Goal: Task Accomplishment & Management: Manage account settings

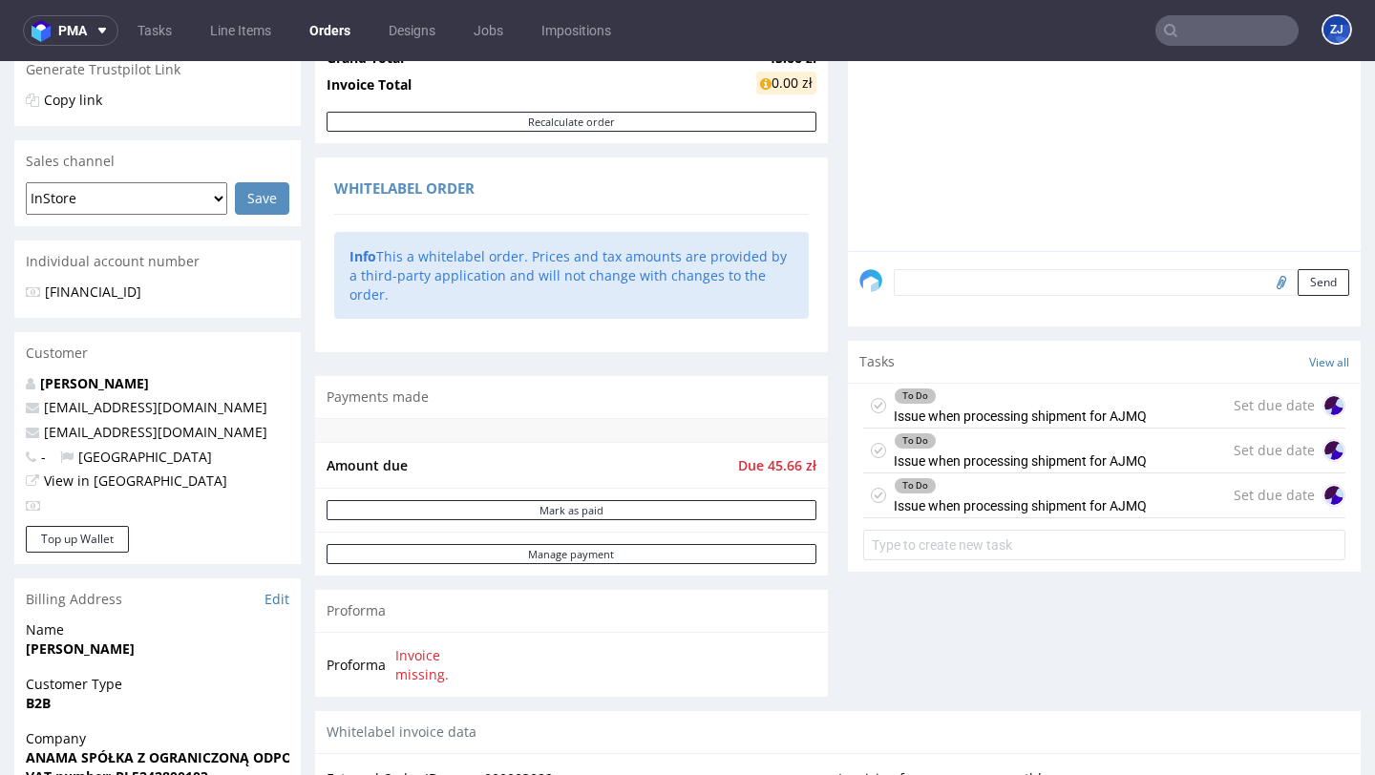
scroll to position [474, 0]
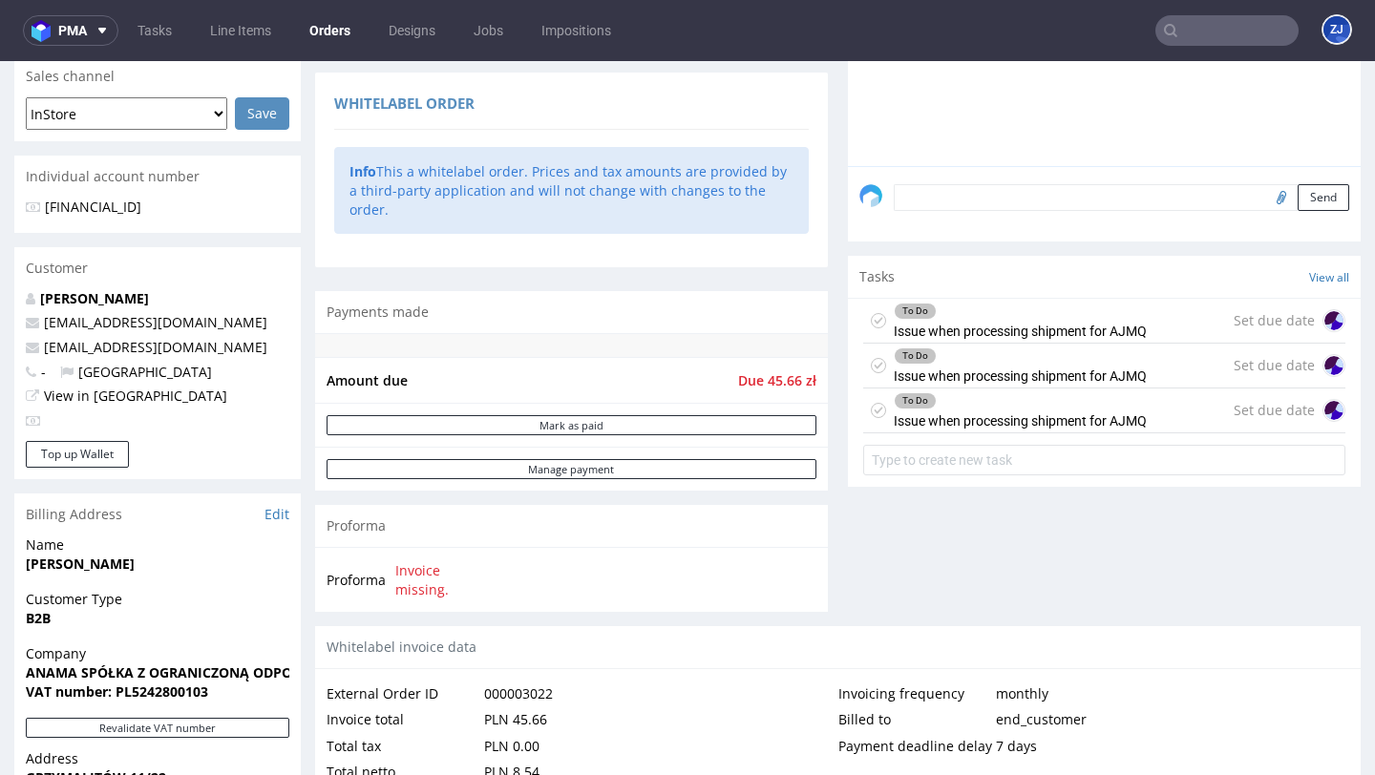
click at [959, 339] on div "To Do Issue when processing shipment for AJMQ" at bounding box center [1020, 321] width 253 height 44
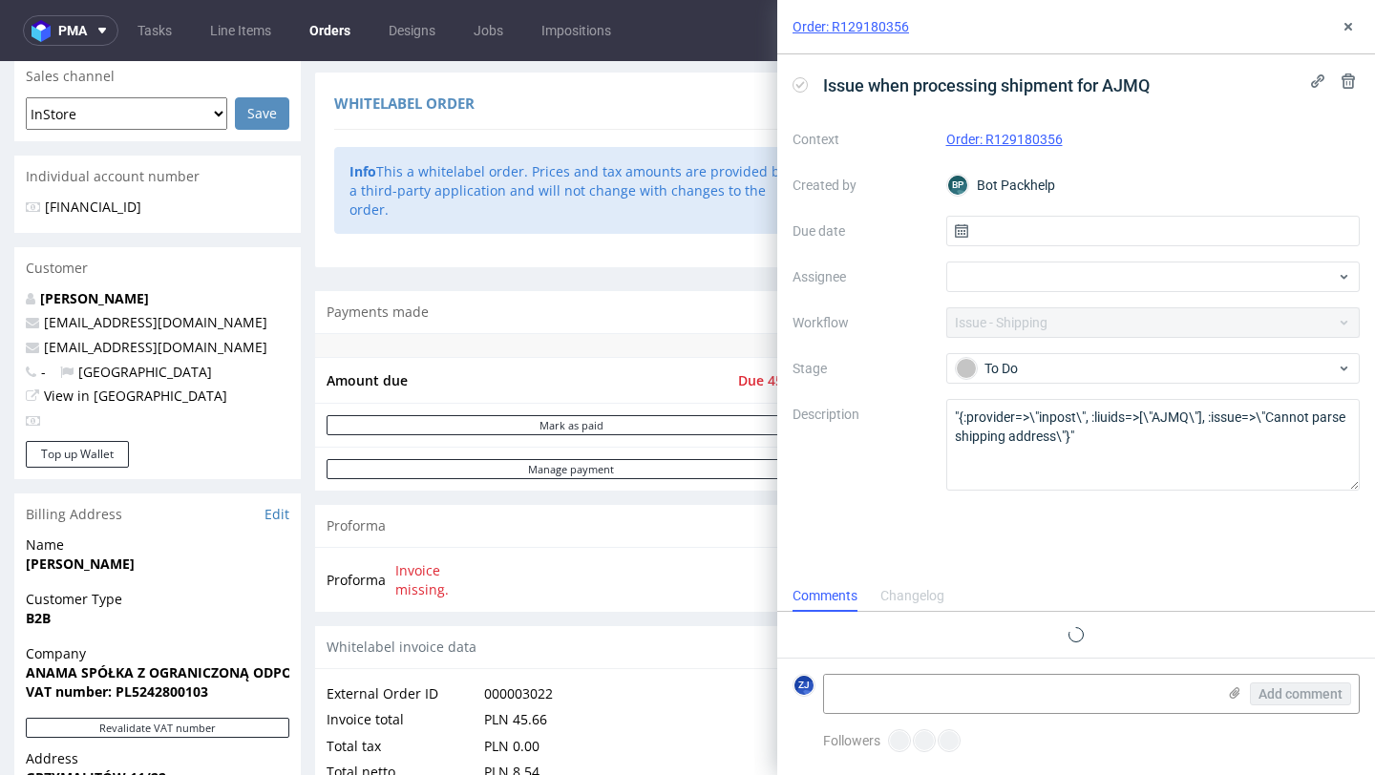
scroll to position [15, 0]
click at [1346, 27] on use at bounding box center [1348, 27] width 8 height 8
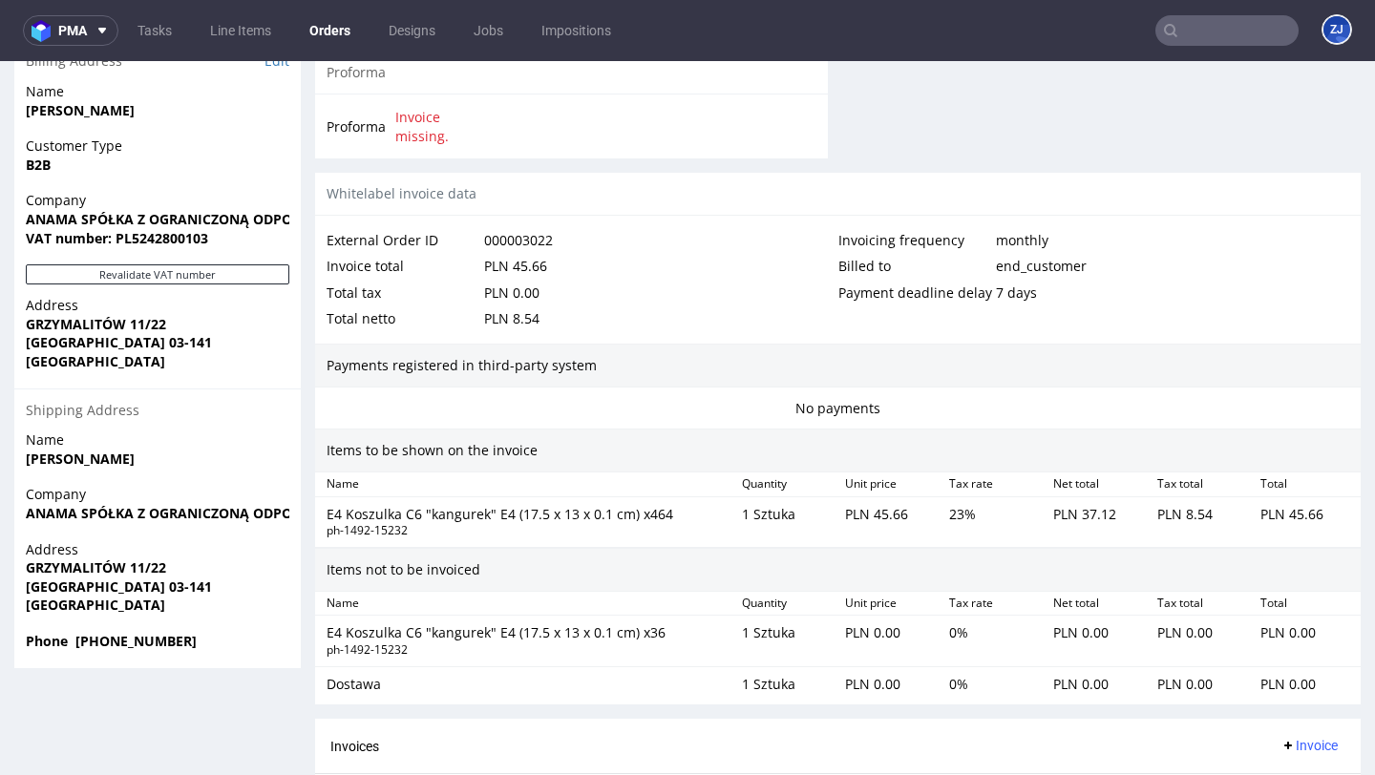
scroll to position [938, 0]
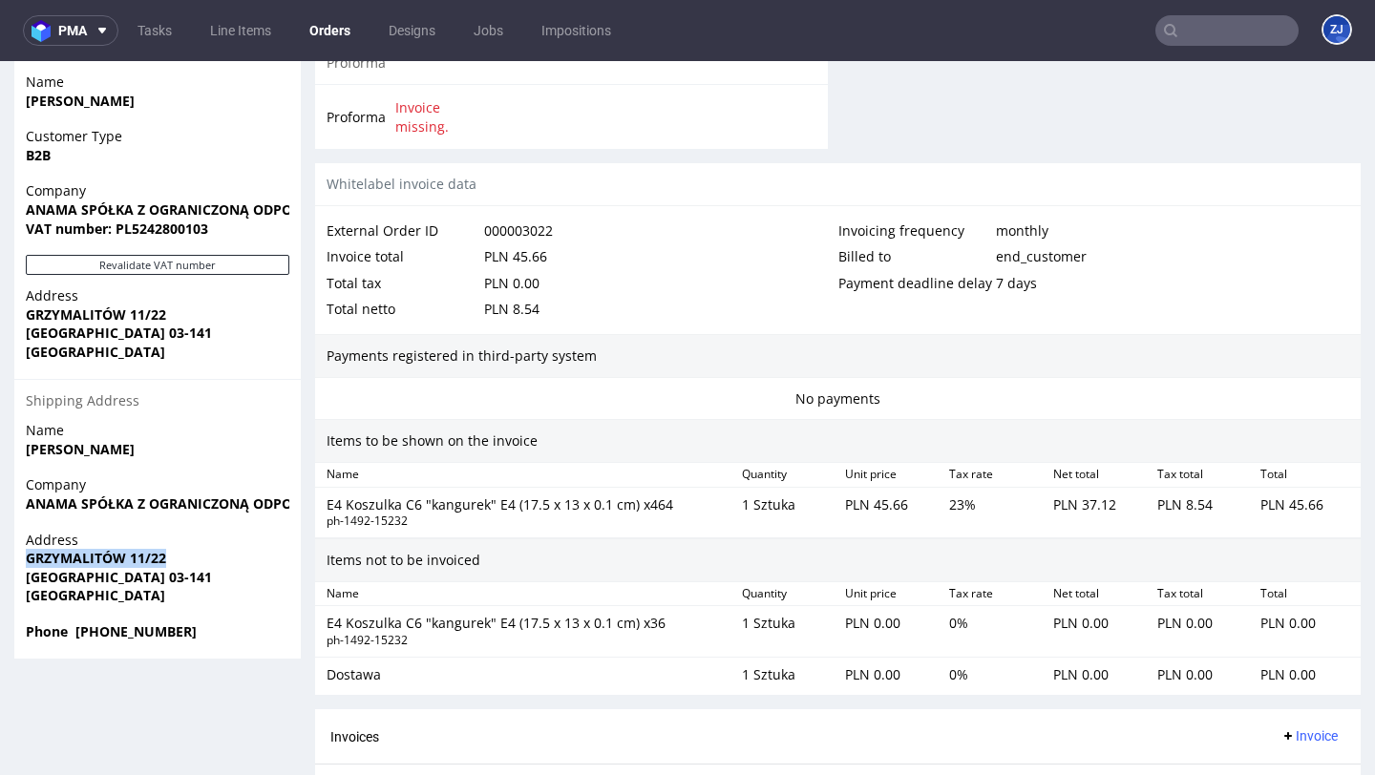
drag, startPoint x: 28, startPoint y: 554, endPoint x: 218, endPoint y: 554, distance: 190.0
click at [218, 554] on span "GRZYMALITÓW 11/22" at bounding box center [158, 558] width 264 height 19
copy strong "GRZYMALITÓW 11/22"
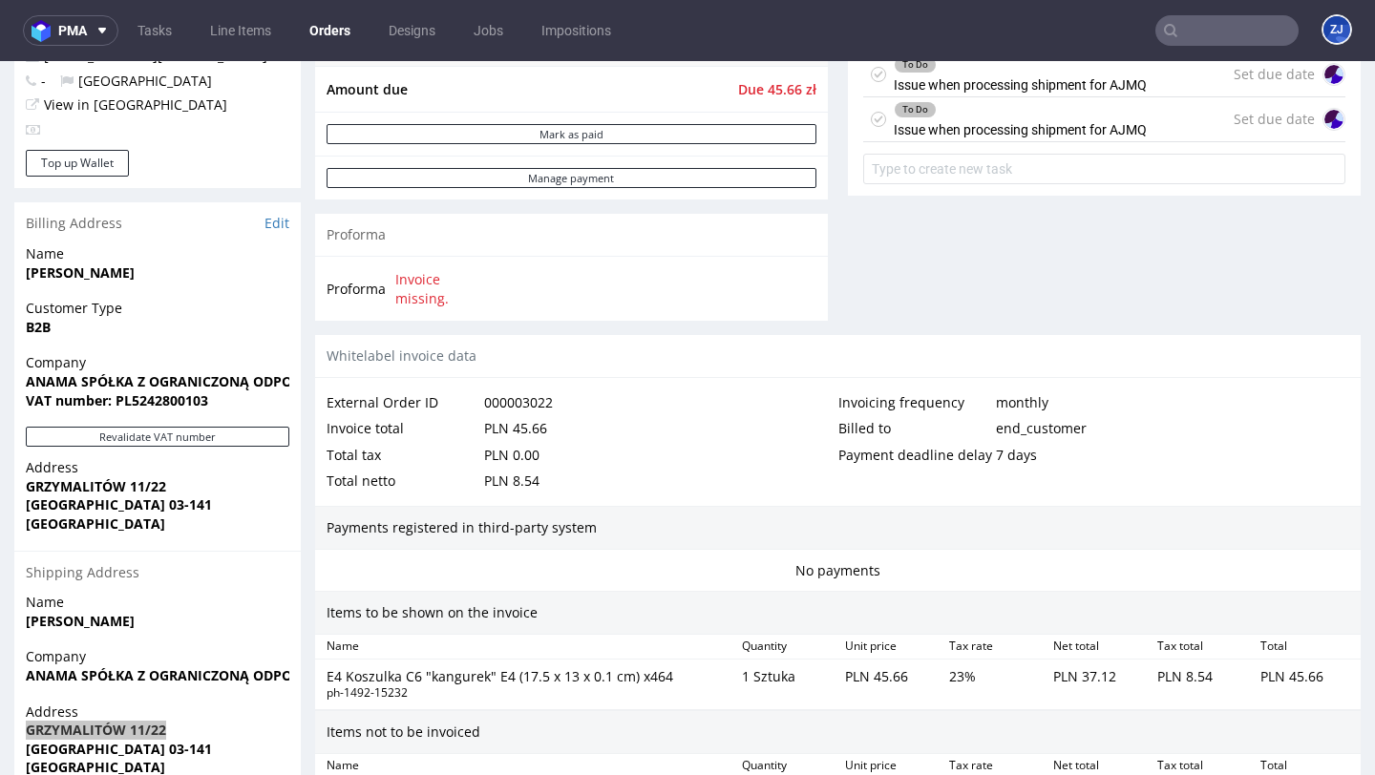
scroll to position [765, 0]
click at [265, 228] on link "Edit" at bounding box center [276, 224] width 25 height 19
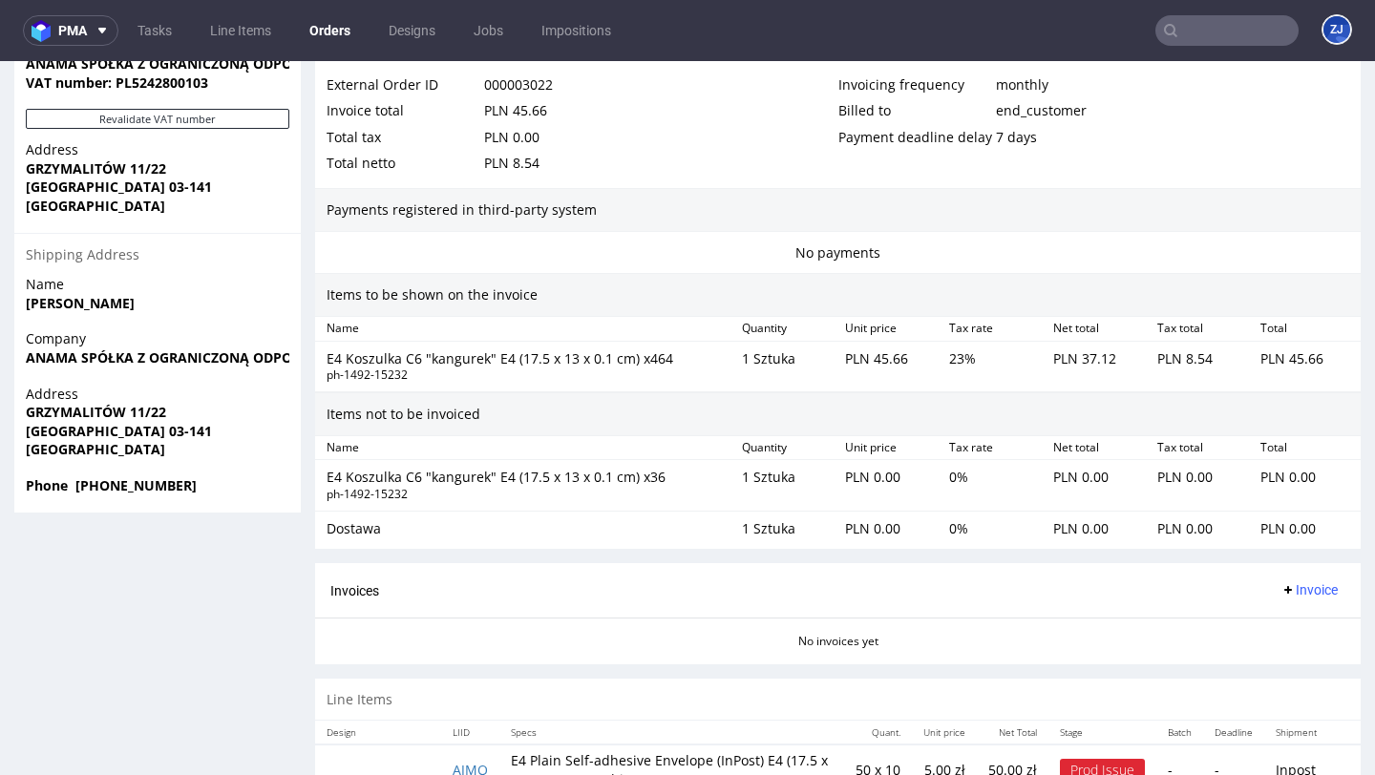
scroll to position [1123, 0]
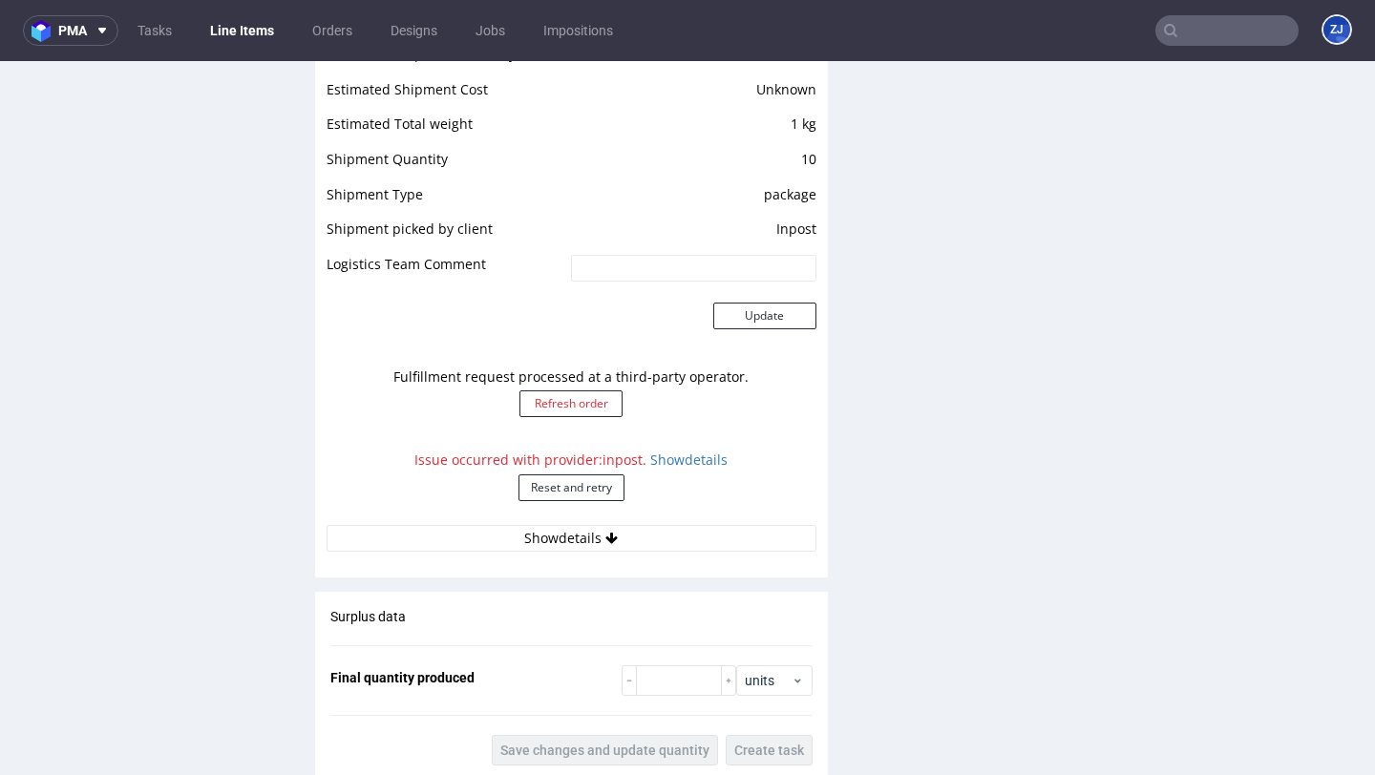
scroll to position [1675, 0]
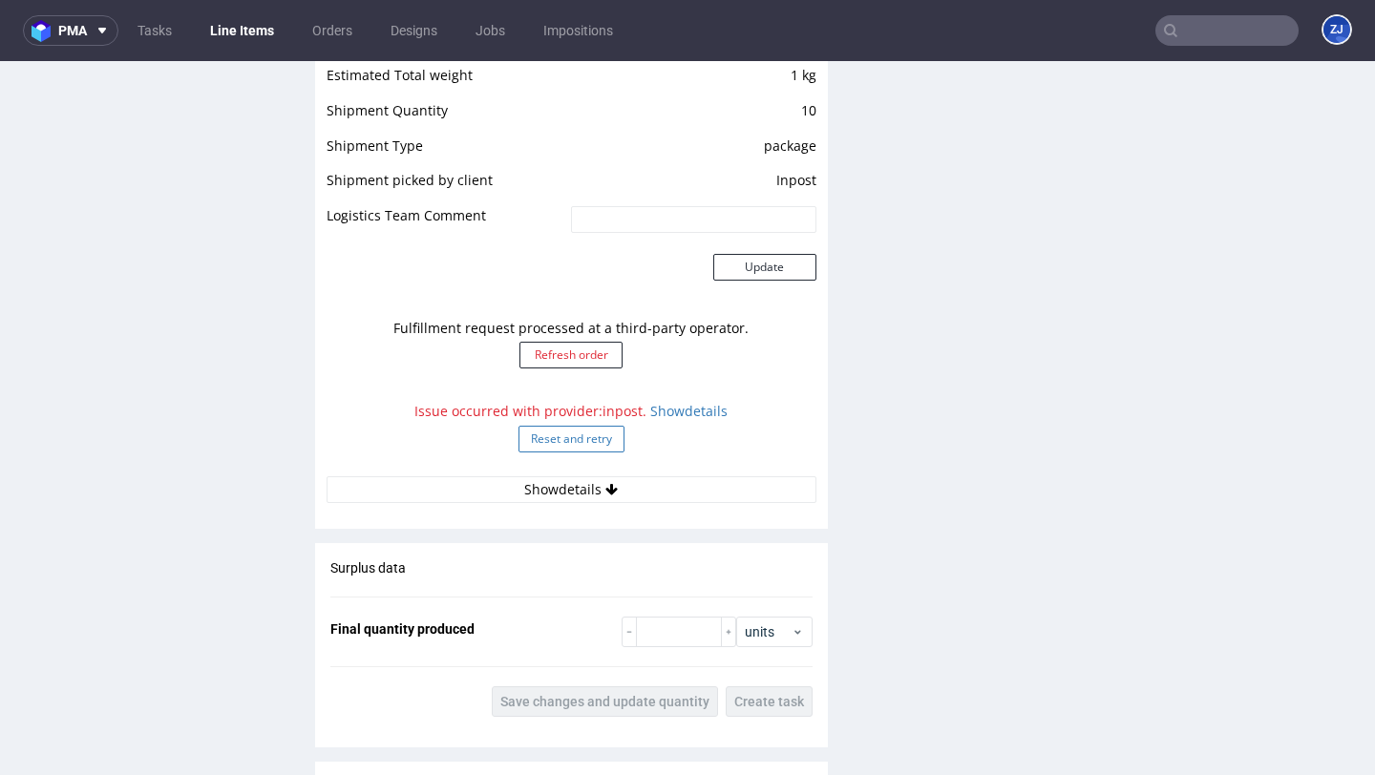
click at [594, 446] on button "Reset and retry" at bounding box center [571, 439] width 106 height 27
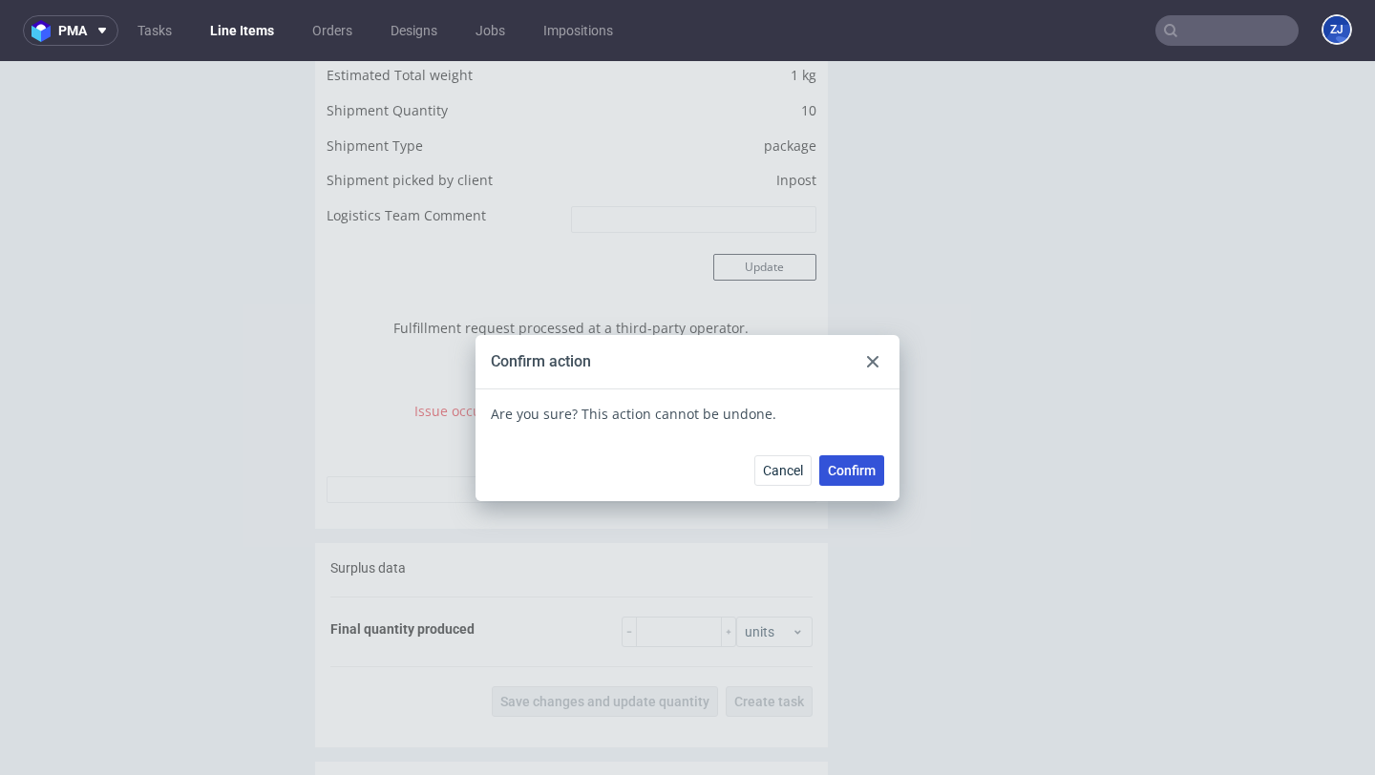
click at [837, 464] on span "Confirm" at bounding box center [852, 470] width 48 height 13
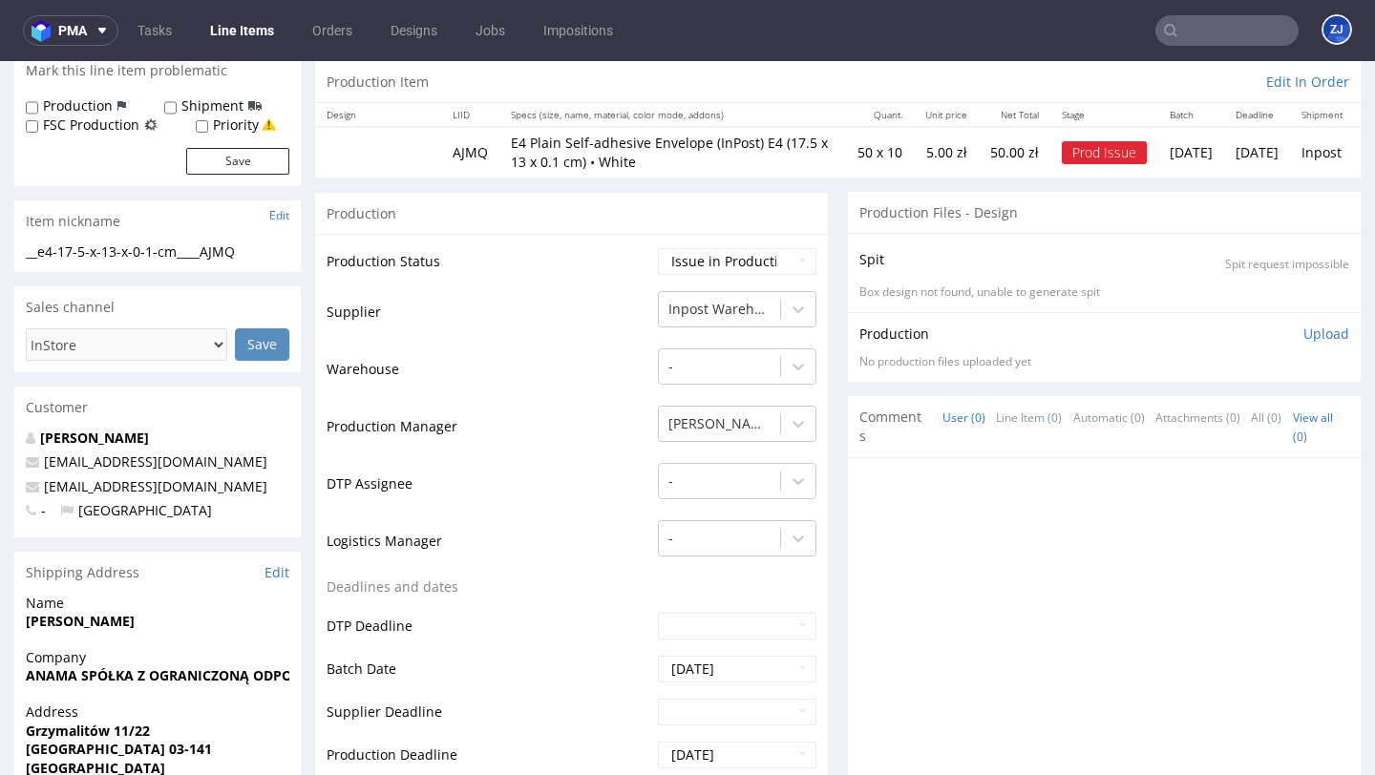
scroll to position [0, 0]
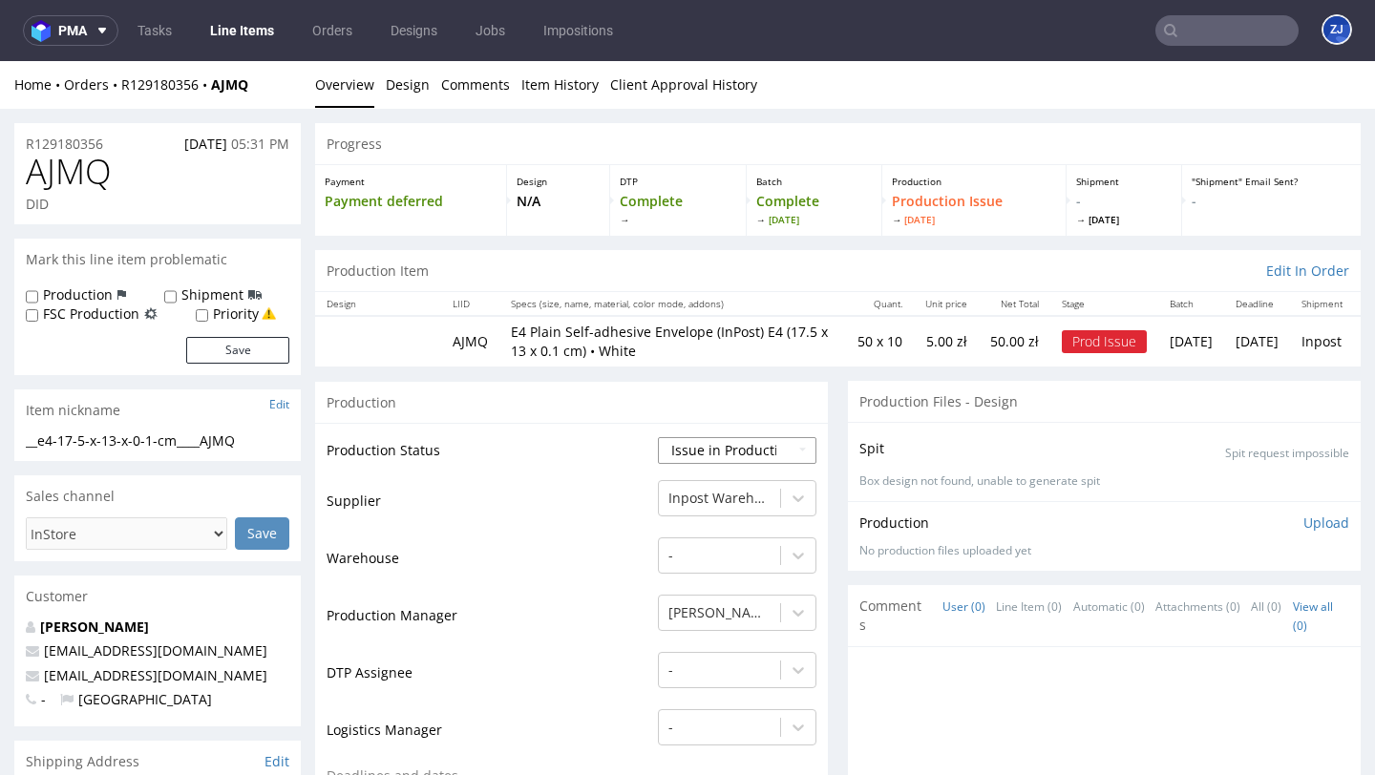
click at [728, 456] on select "Waiting for Artwork Waiting for Diecut Waiting for Mockup Waiting for DTP Waiti…" at bounding box center [737, 450] width 158 height 27
select select "sent_to_warehouse_fulfillment"
click at [658, 437] on select "Waiting for Artwork Waiting for Diecut Waiting for Mockup Waiting for DTP Waiti…" at bounding box center [737, 450] width 158 height 27
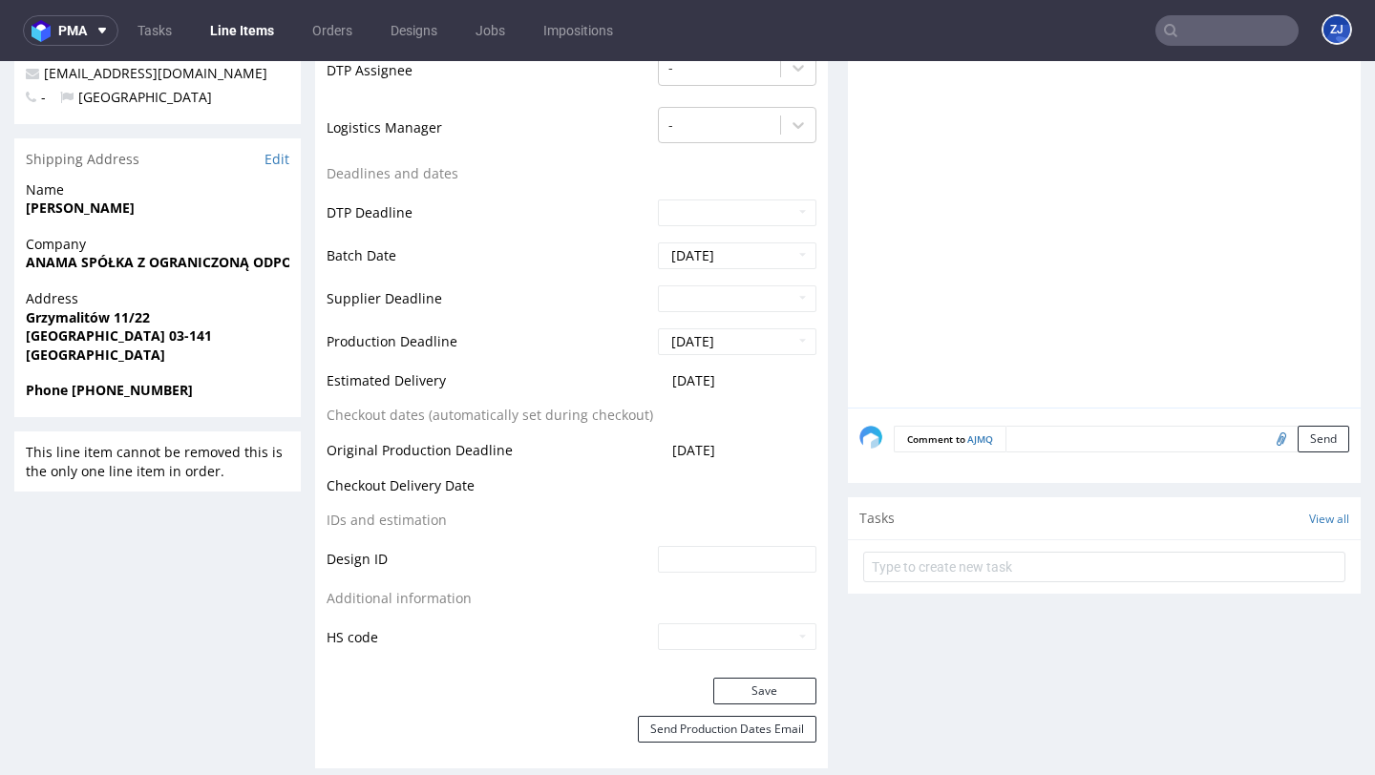
scroll to position [755, 0]
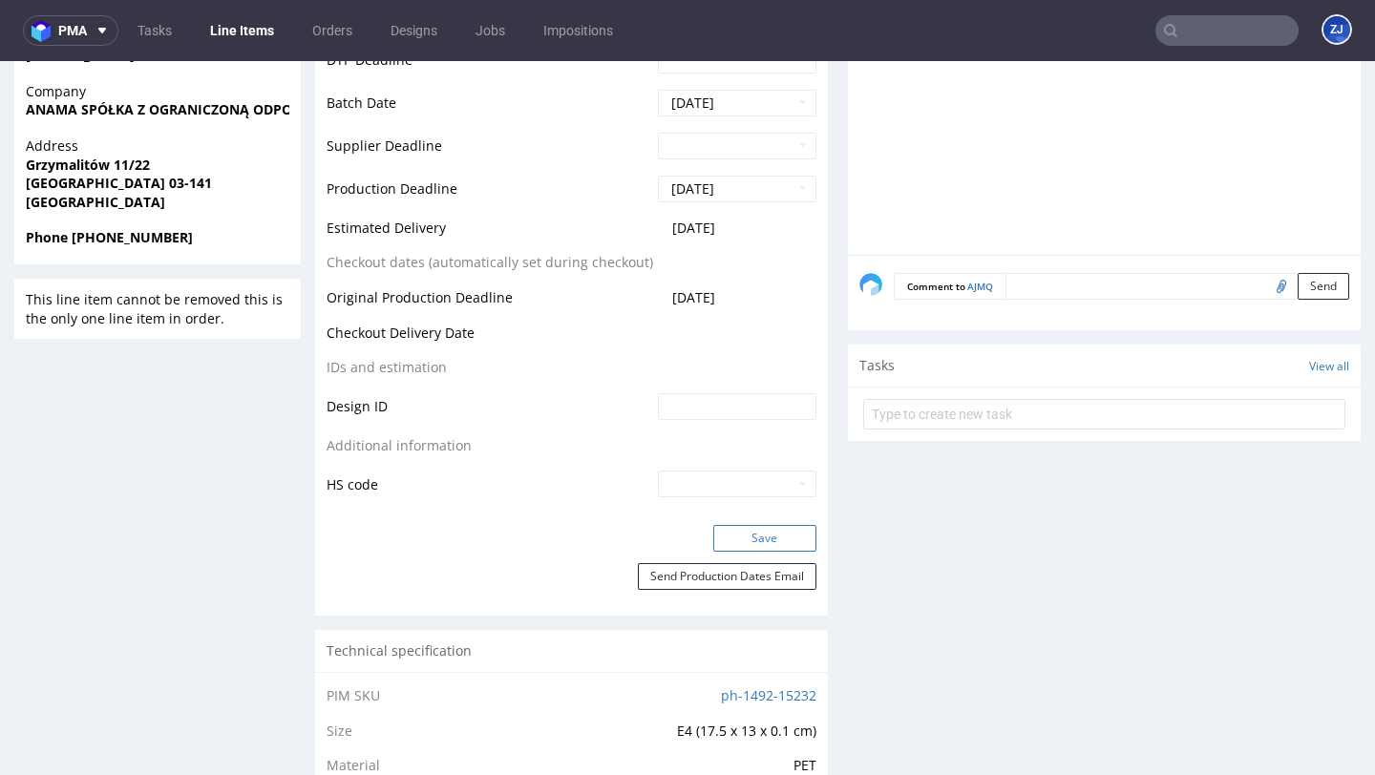
click at [750, 530] on button "Save" at bounding box center [764, 538] width 103 height 27
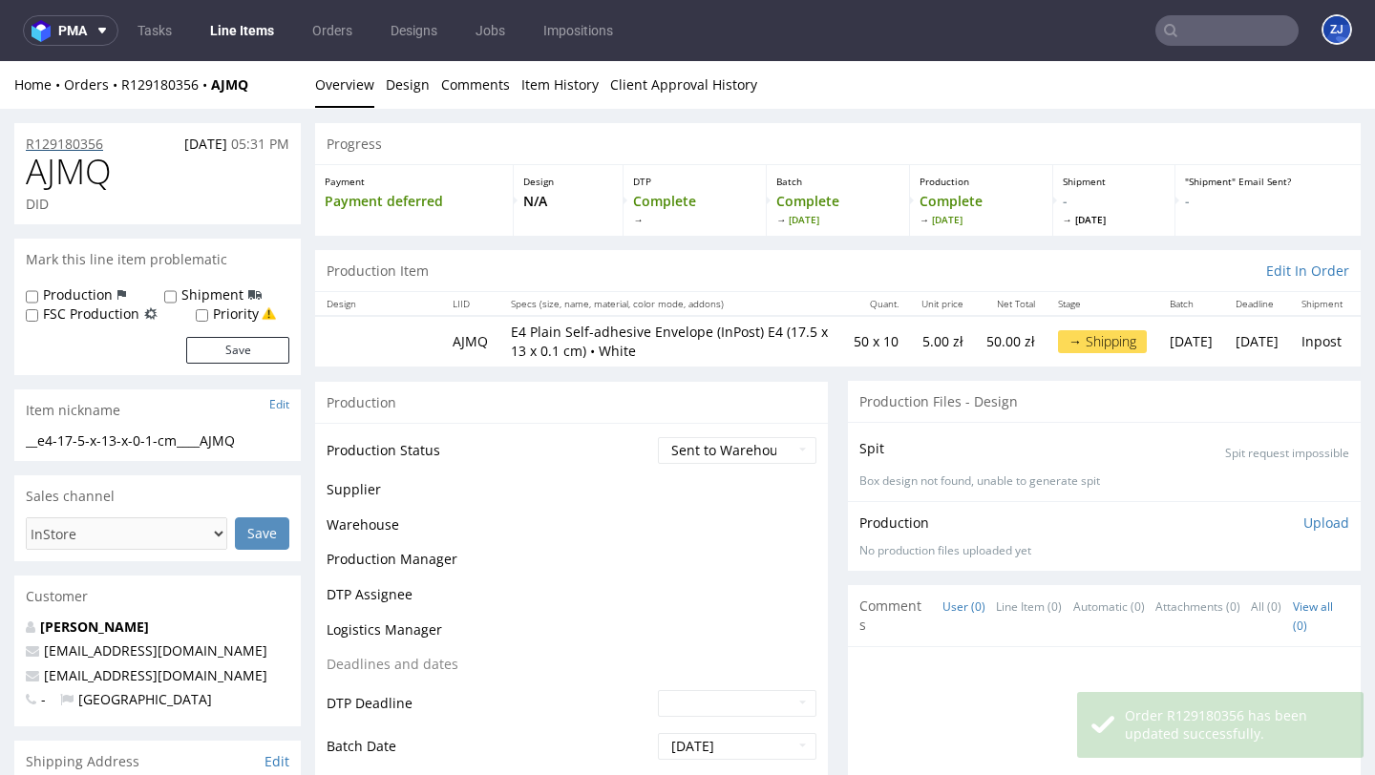
scroll to position [0, 0]
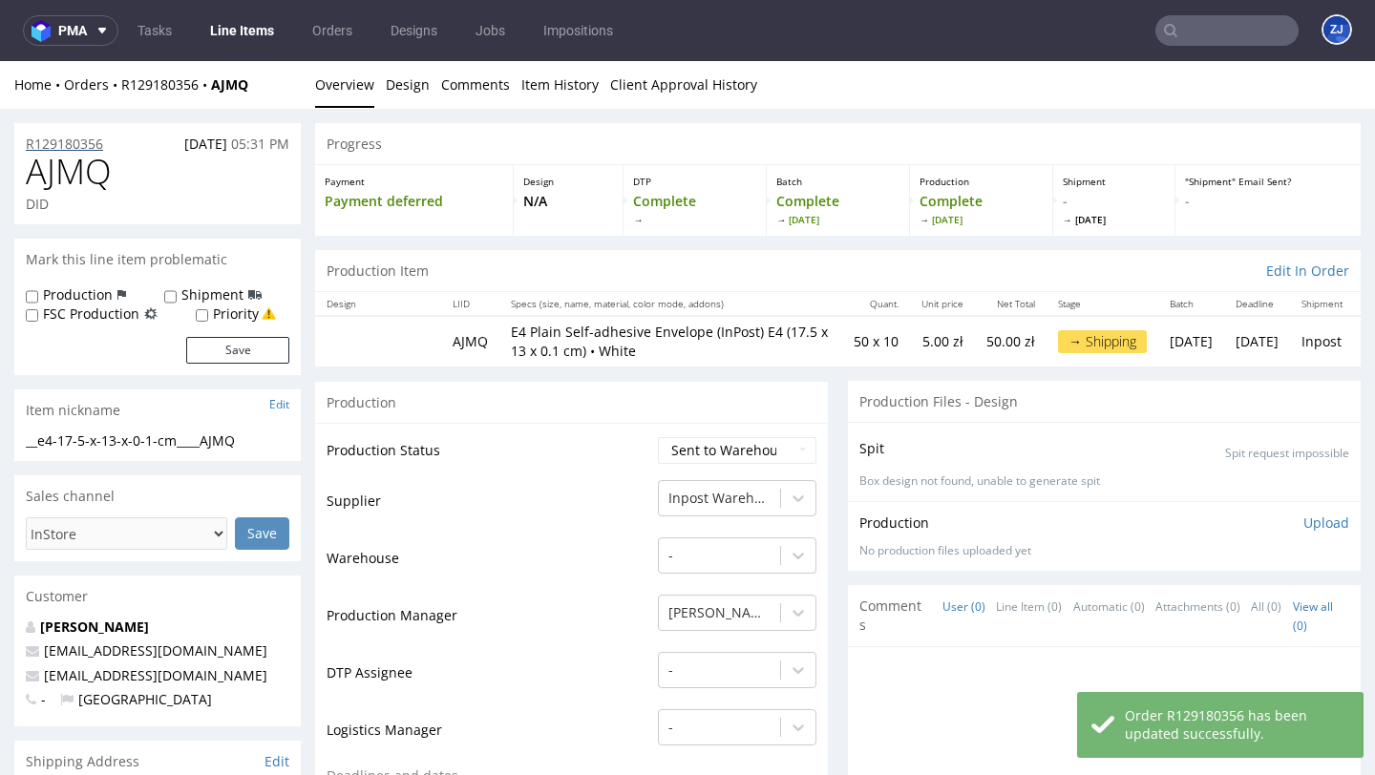
click at [81, 145] on p "R129180356" at bounding box center [64, 144] width 77 height 19
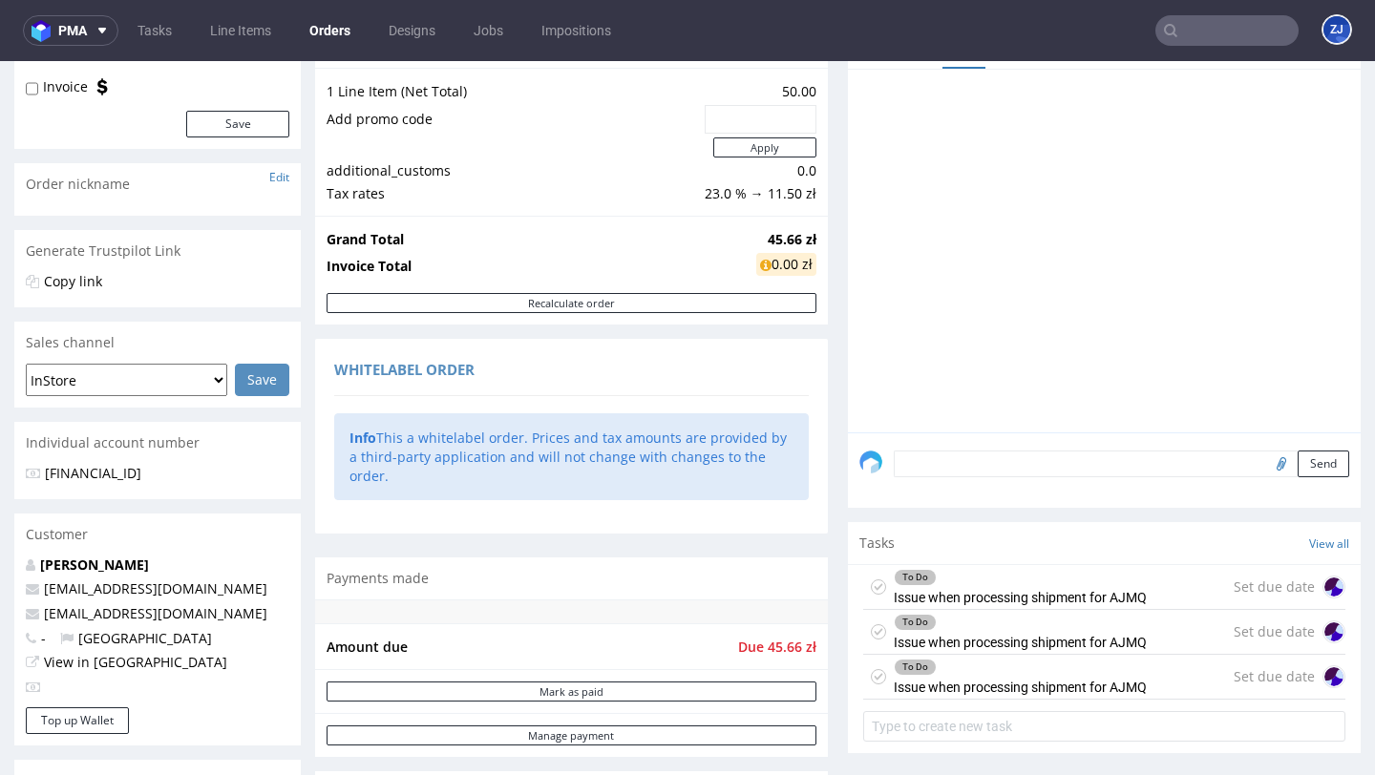
scroll to position [394, 0]
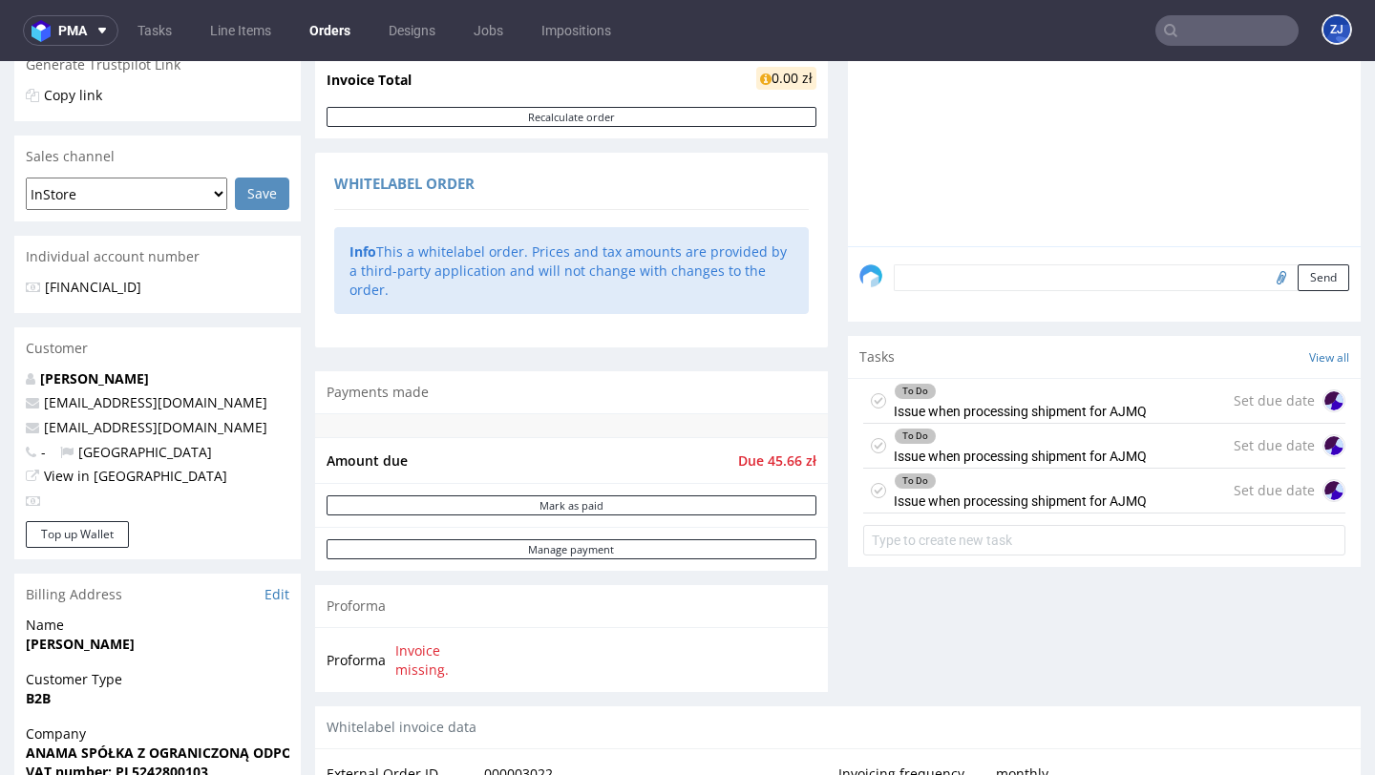
click at [872, 409] on icon at bounding box center [878, 400] width 15 height 15
click at [871, 453] on icon at bounding box center [878, 445] width 15 height 15
click at [875, 494] on use at bounding box center [879, 490] width 9 height 7
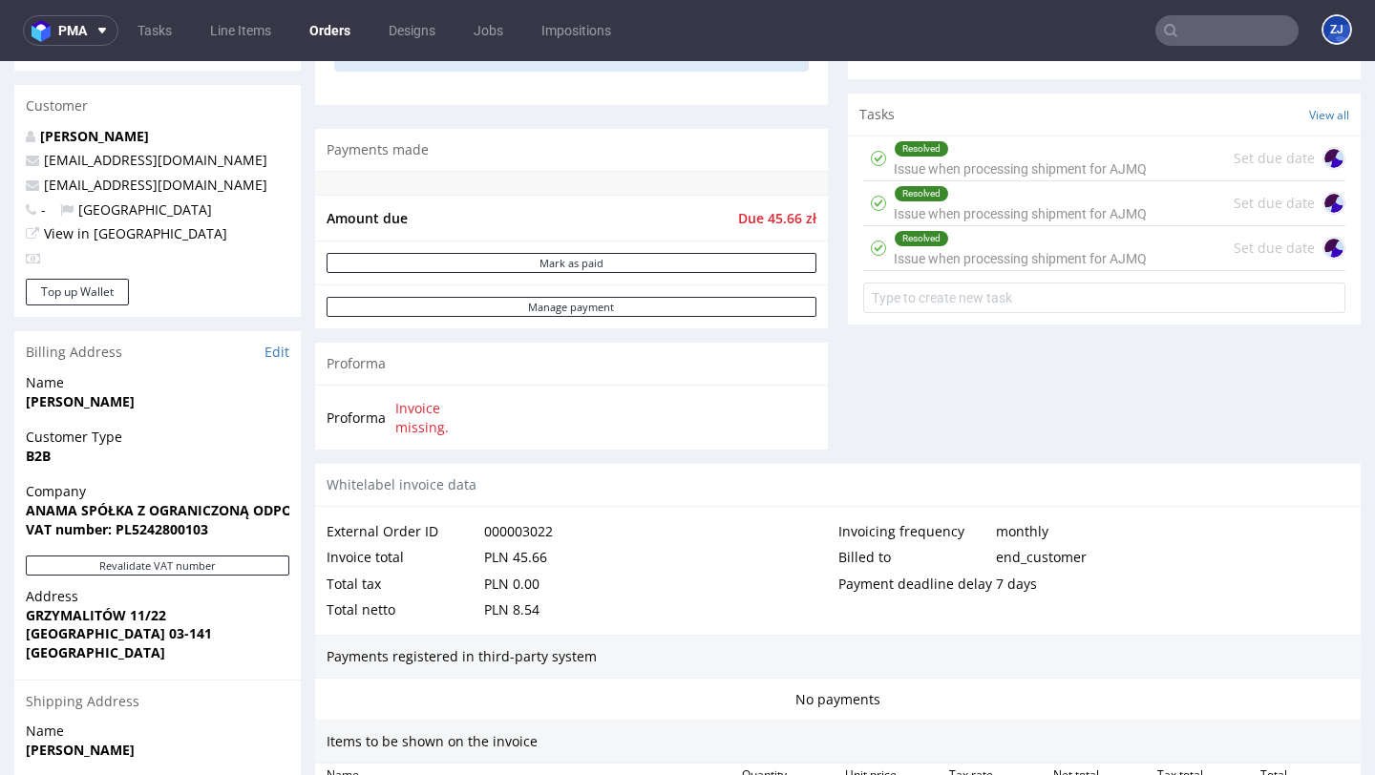
scroll to position [648, 0]
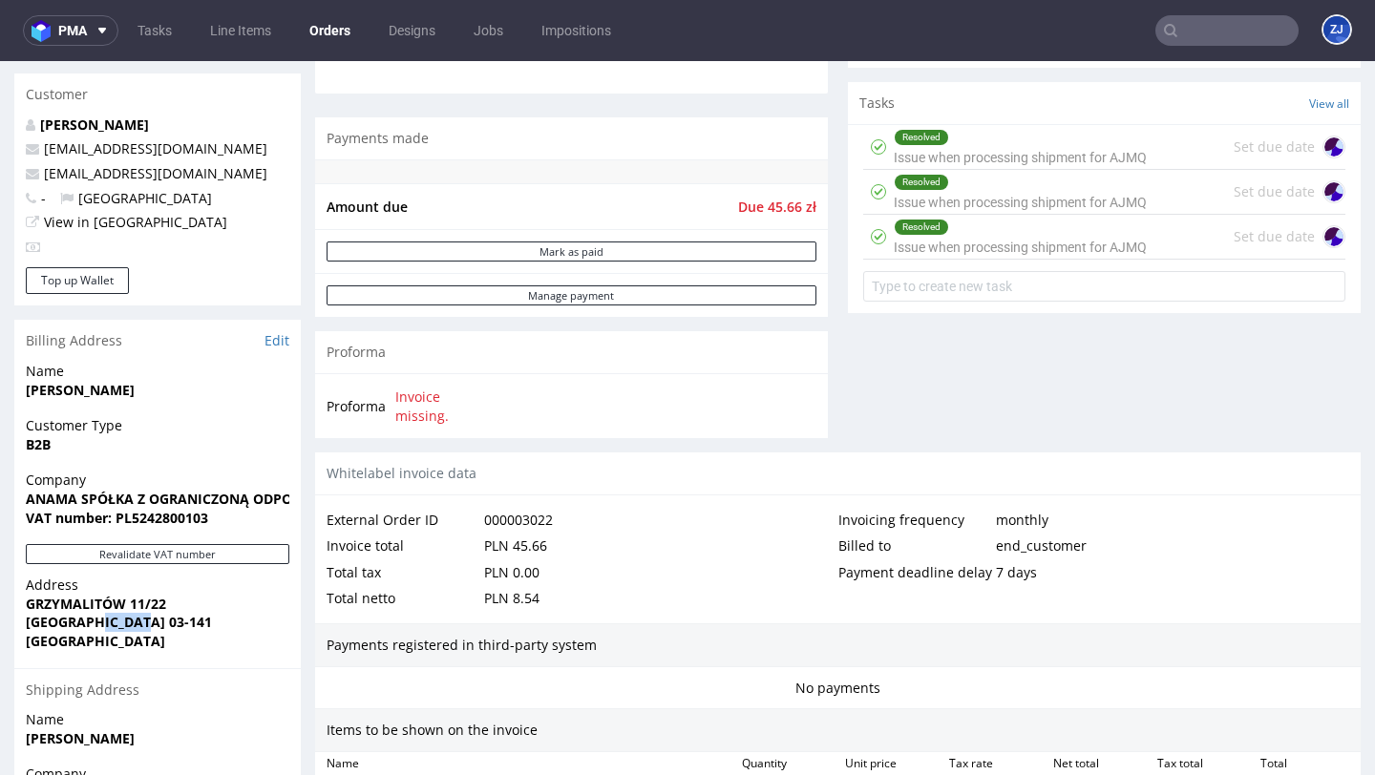
drag, startPoint x: 109, startPoint y: 621, endPoint x: 171, endPoint y: 621, distance: 62.1
click at [171, 621] on span "WARSZAWA 03-141" at bounding box center [158, 622] width 264 height 19
copy strong "03-141"
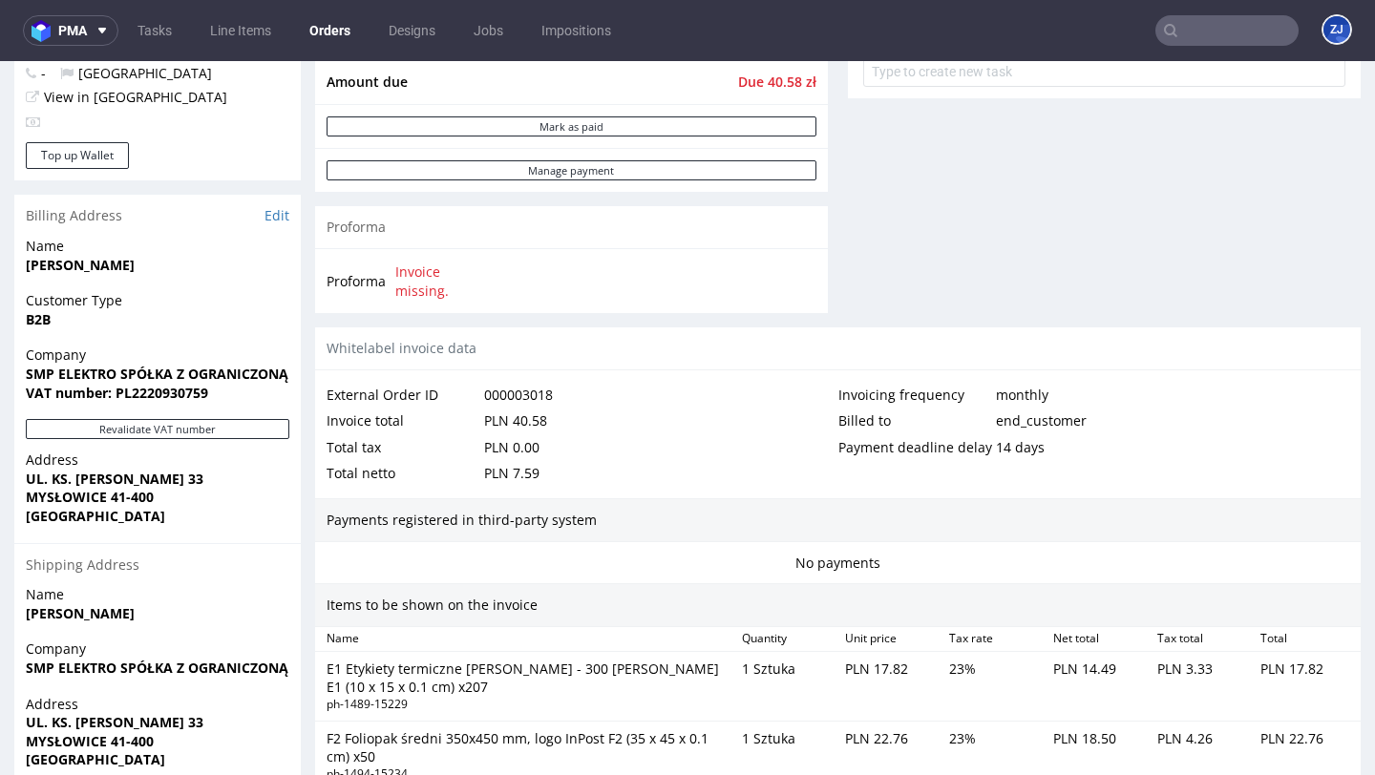
scroll to position [1280, 0]
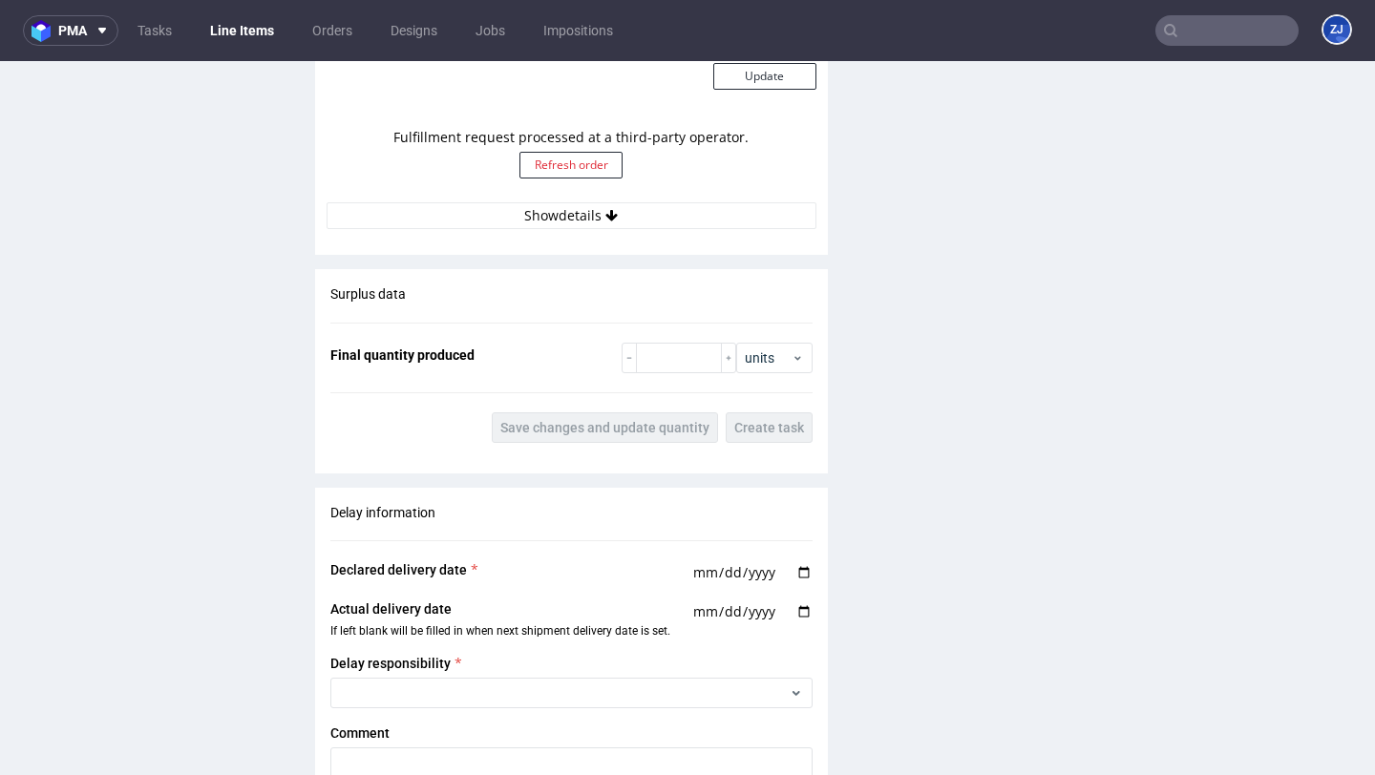
scroll to position [1890, 0]
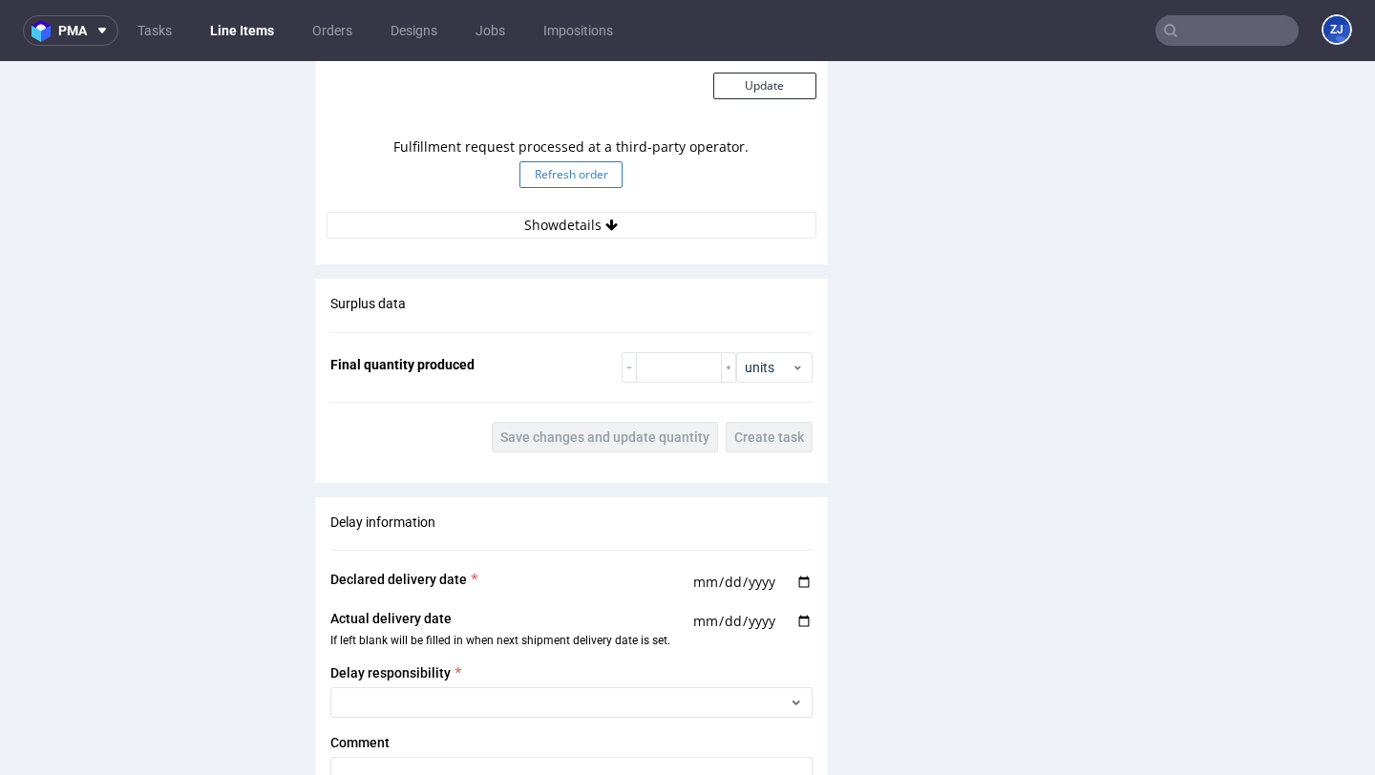
click at [599, 178] on button "Refresh order" at bounding box center [570, 174] width 103 height 27
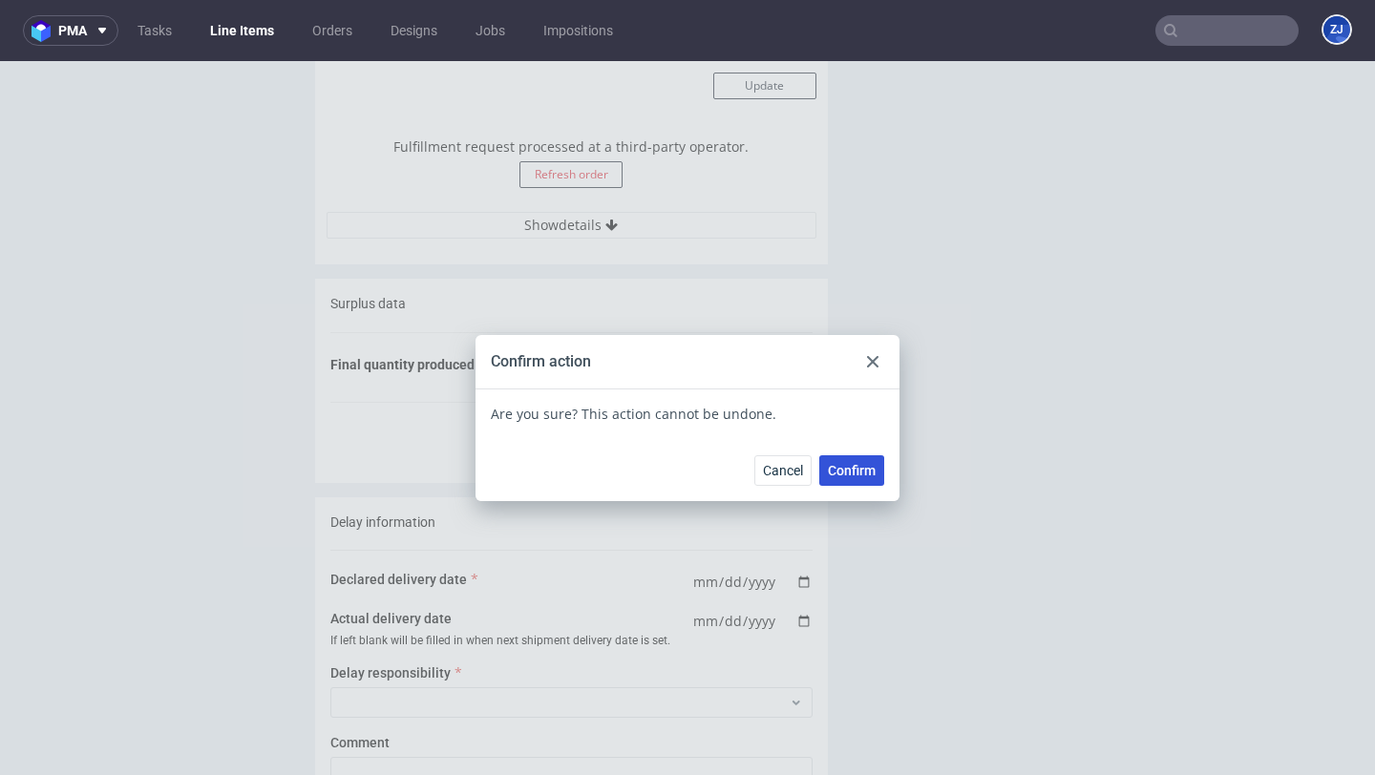
click at [862, 472] on span "Confirm" at bounding box center [852, 470] width 48 height 13
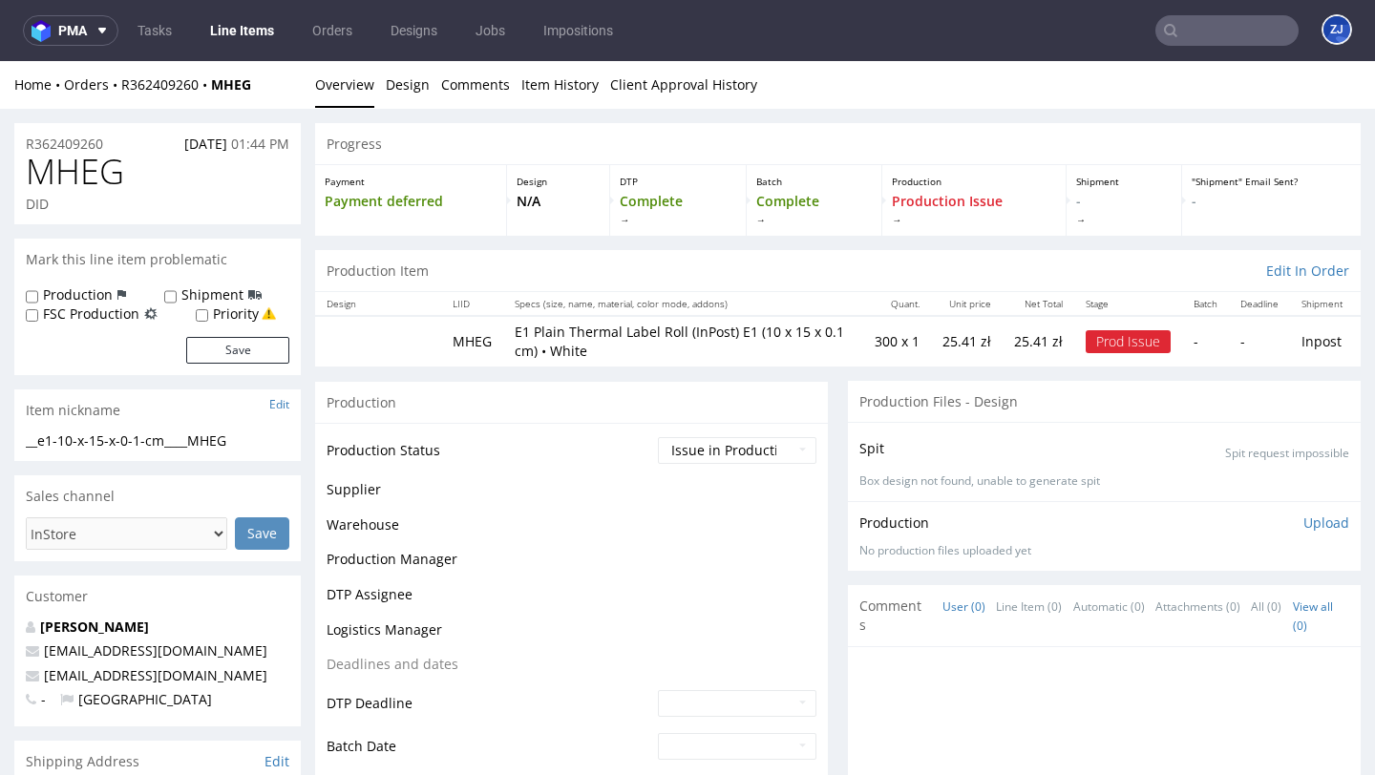
scroll to position [1373, 0]
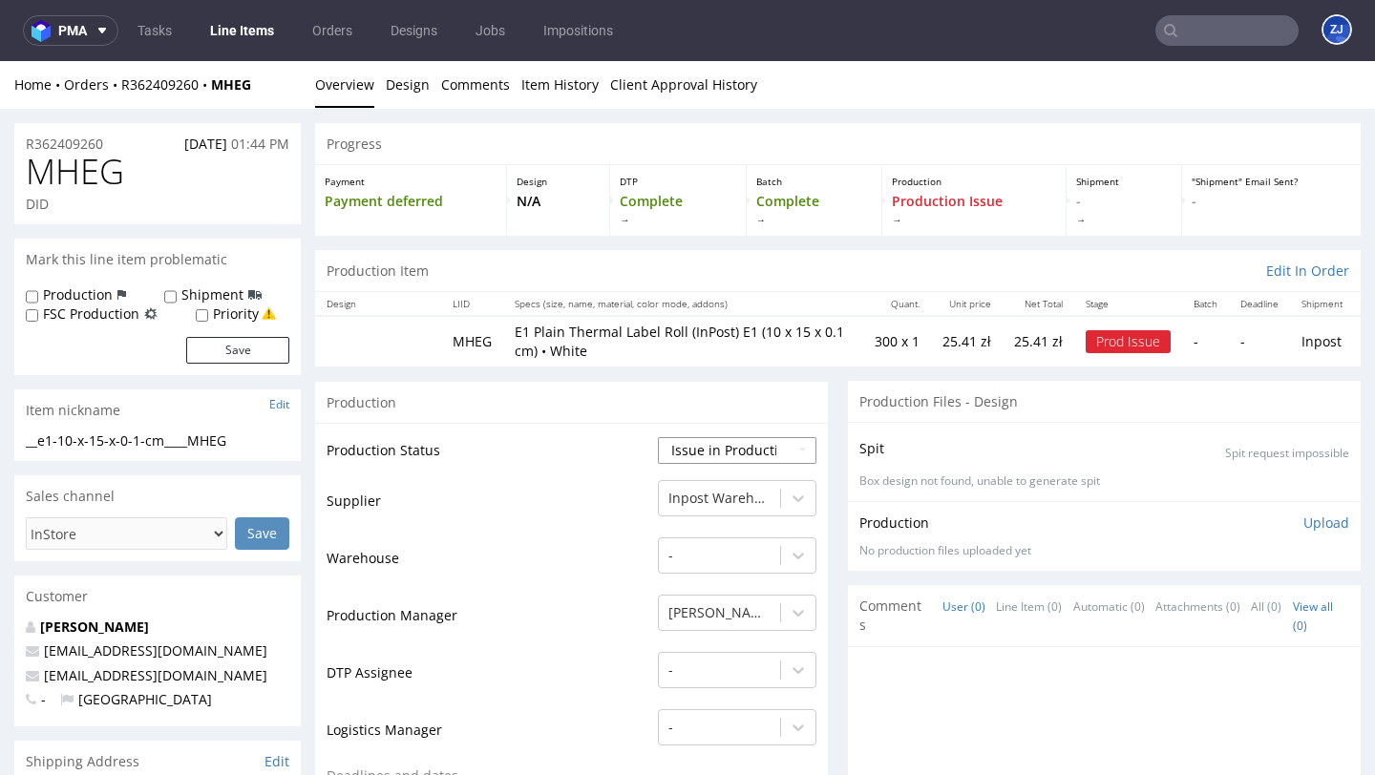
click at [681, 440] on select "Waiting for Artwork Waiting for Diecut Waiting for Mockup Waiting for DTP Waiti…" at bounding box center [737, 450] width 158 height 27
select select "sent_to_warehouse_fulfillment"
click at [658, 437] on select "Waiting for Artwork Waiting for Diecut Waiting for Mockup Waiting for DTP Waiti…" at bounding box center [737, 450] width 158 height 27
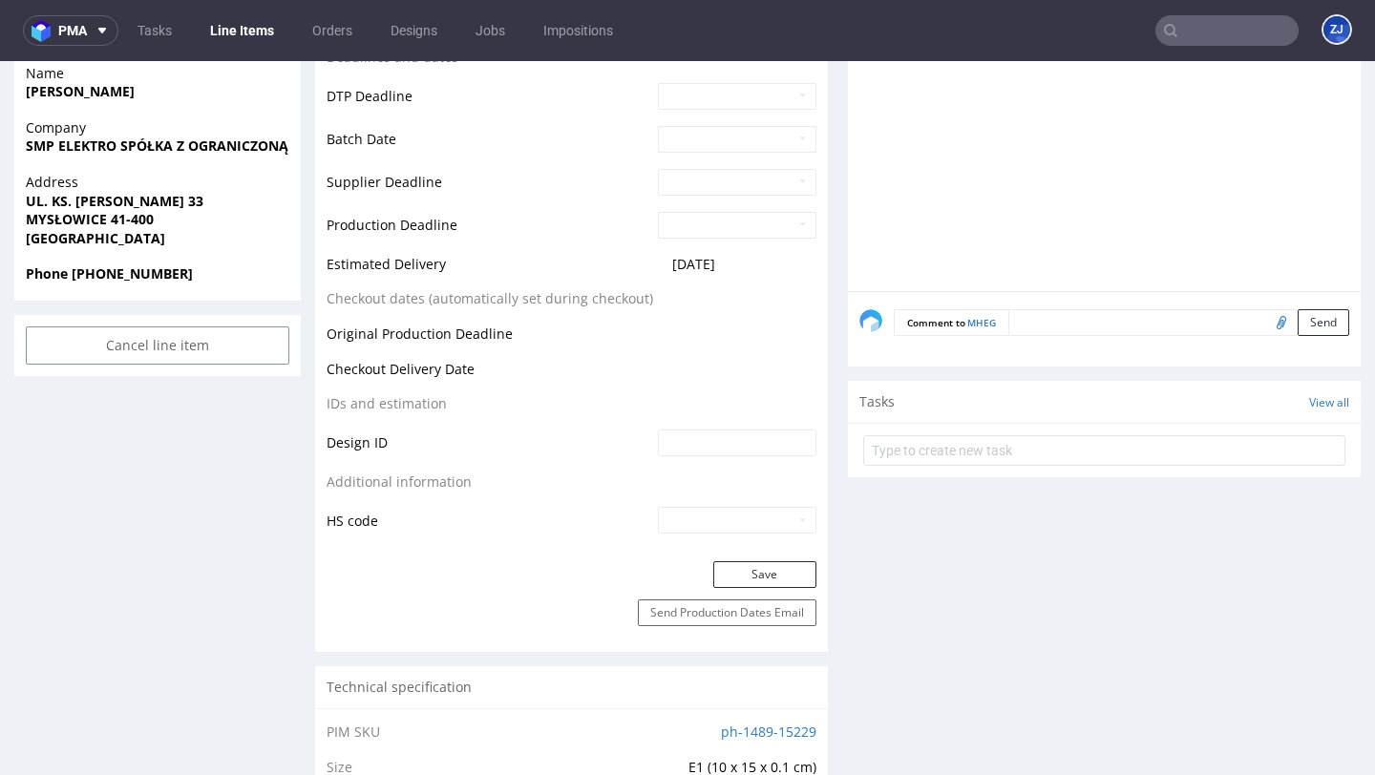
scroll to position [740, 0]
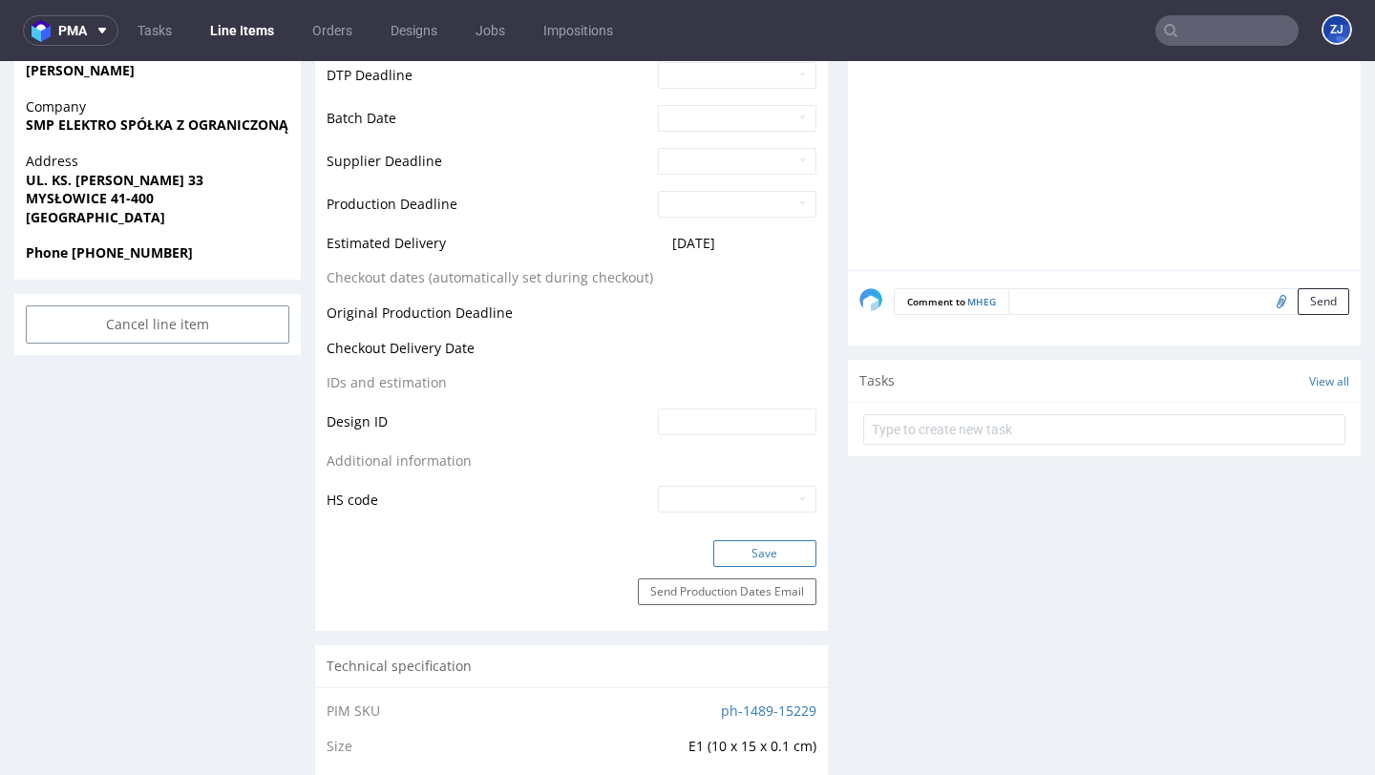
click at [747, 560] on button "Save" at bounding box center [764, 553] width 103 height 27
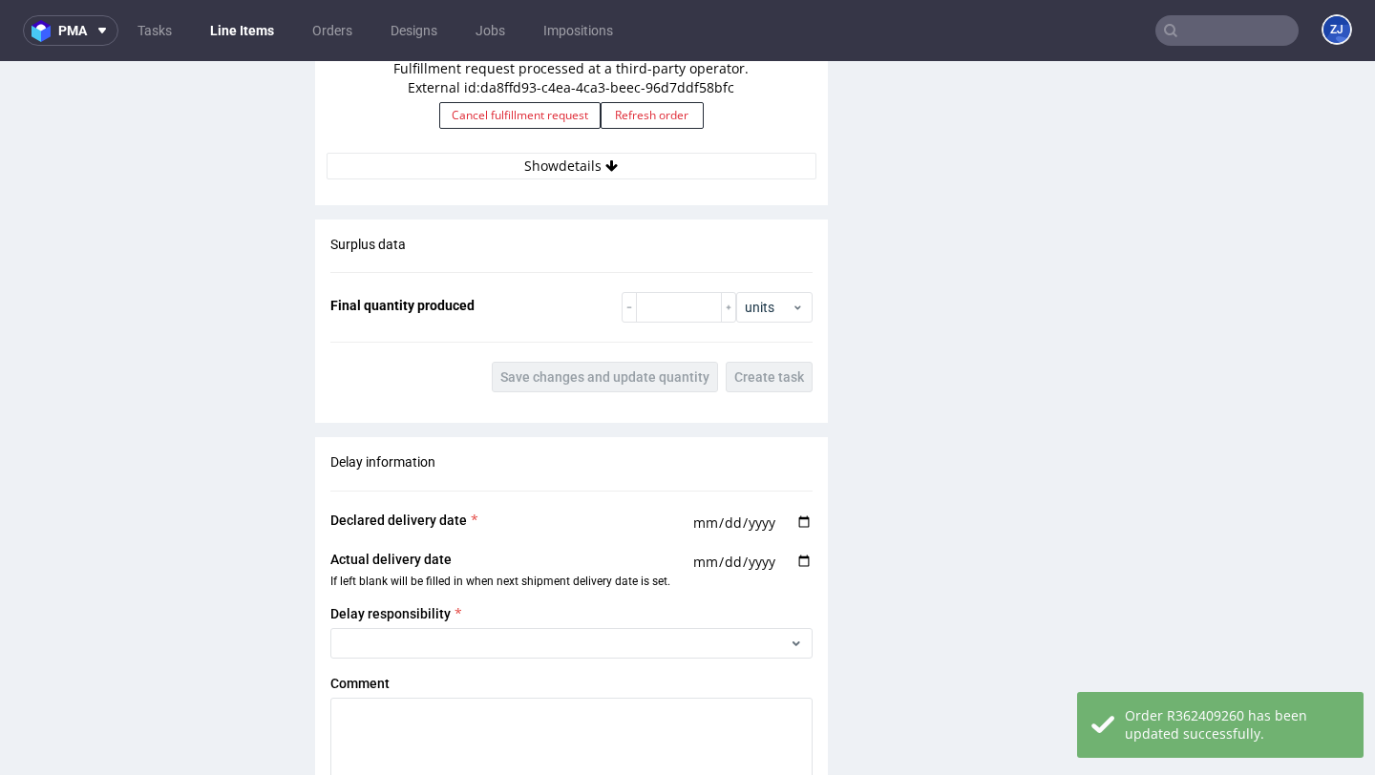
scroll to position [1997, 0]
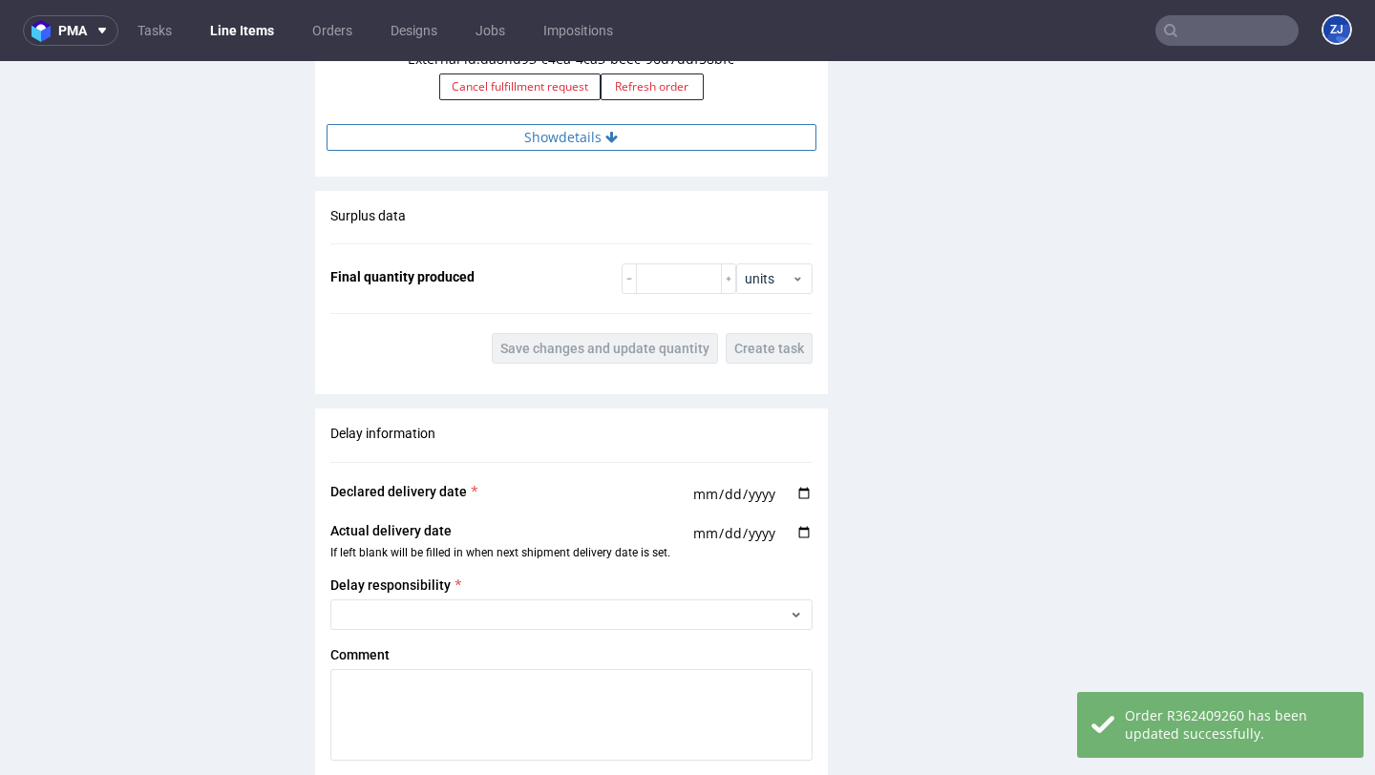
click at [545, 140] on button "Show details" at bounding box center [572, 137] width 490 height 27
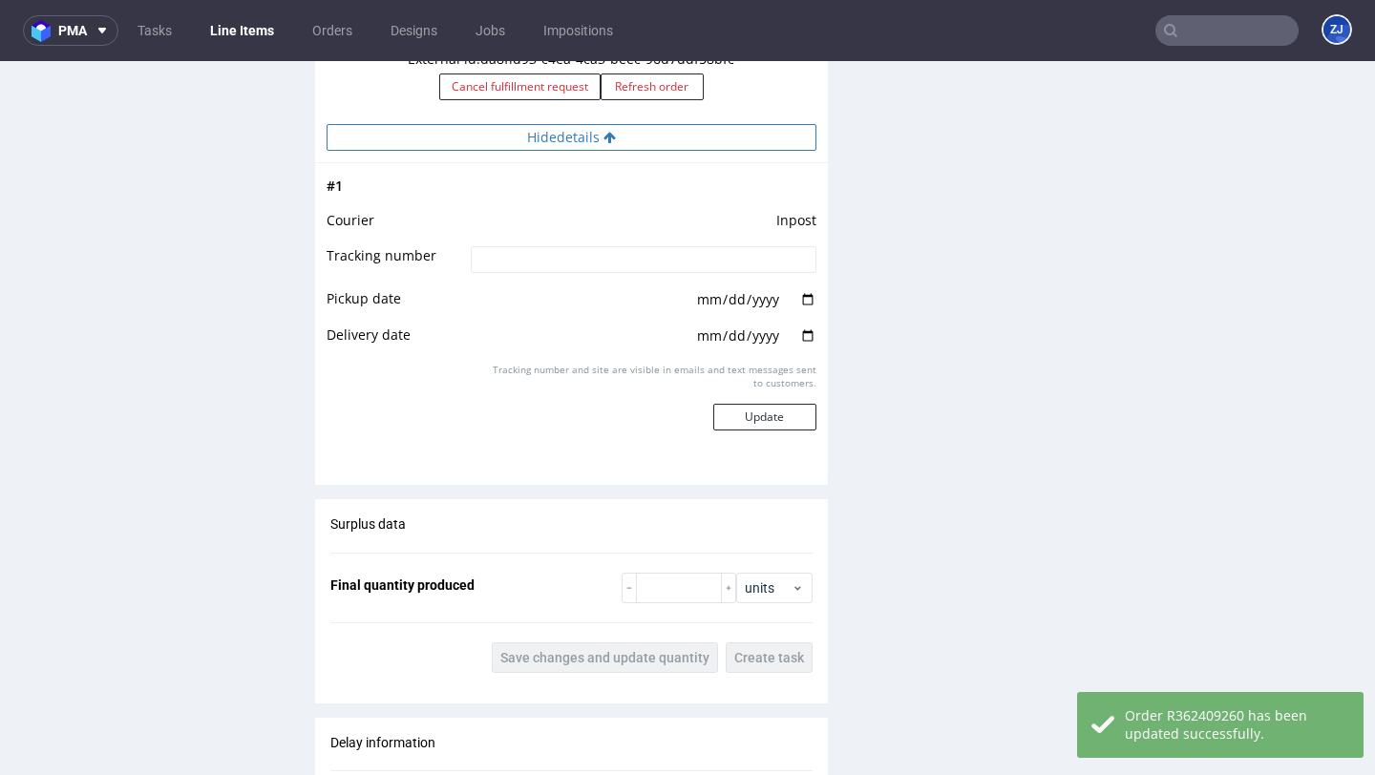
click at [545, 140] on button "Hide details" at bounding box center [572, 137] width 490 height 27
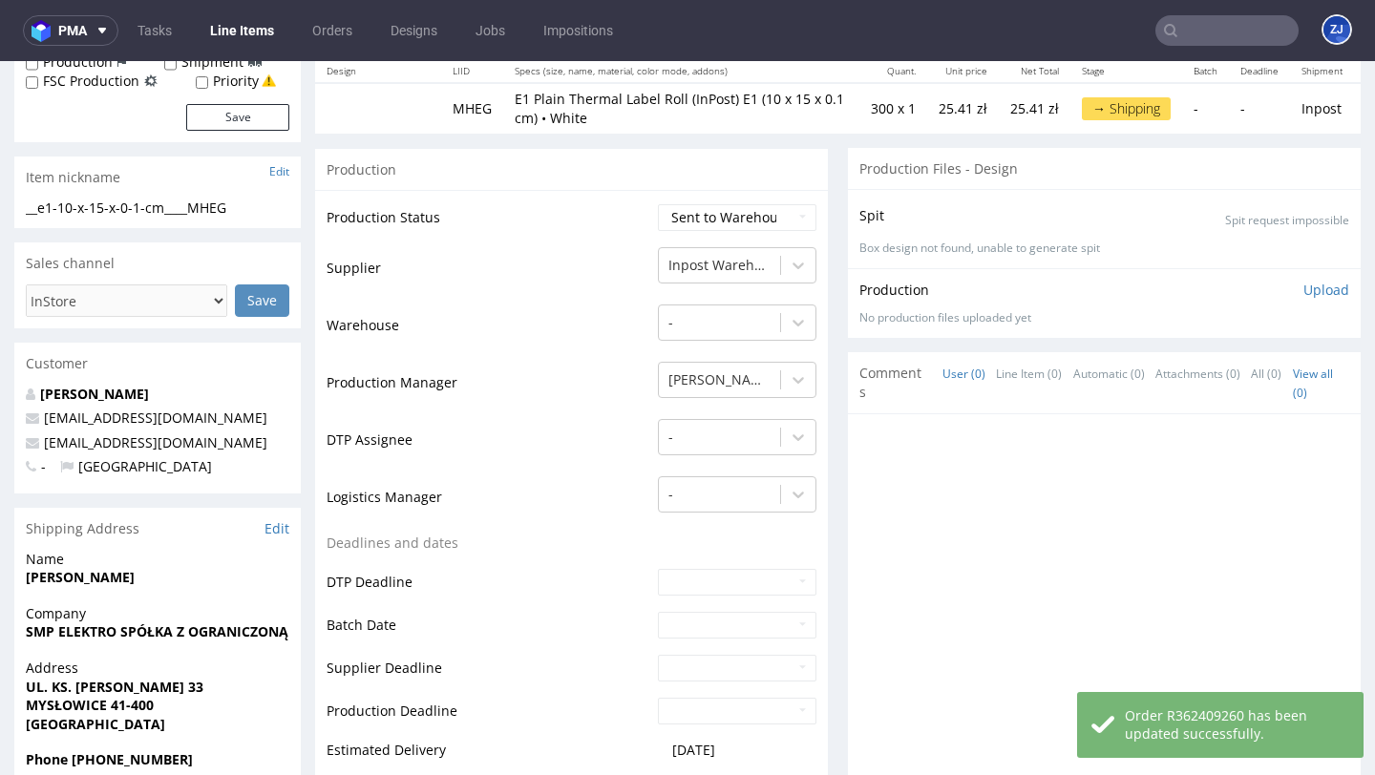
scroll to position [0, 0]
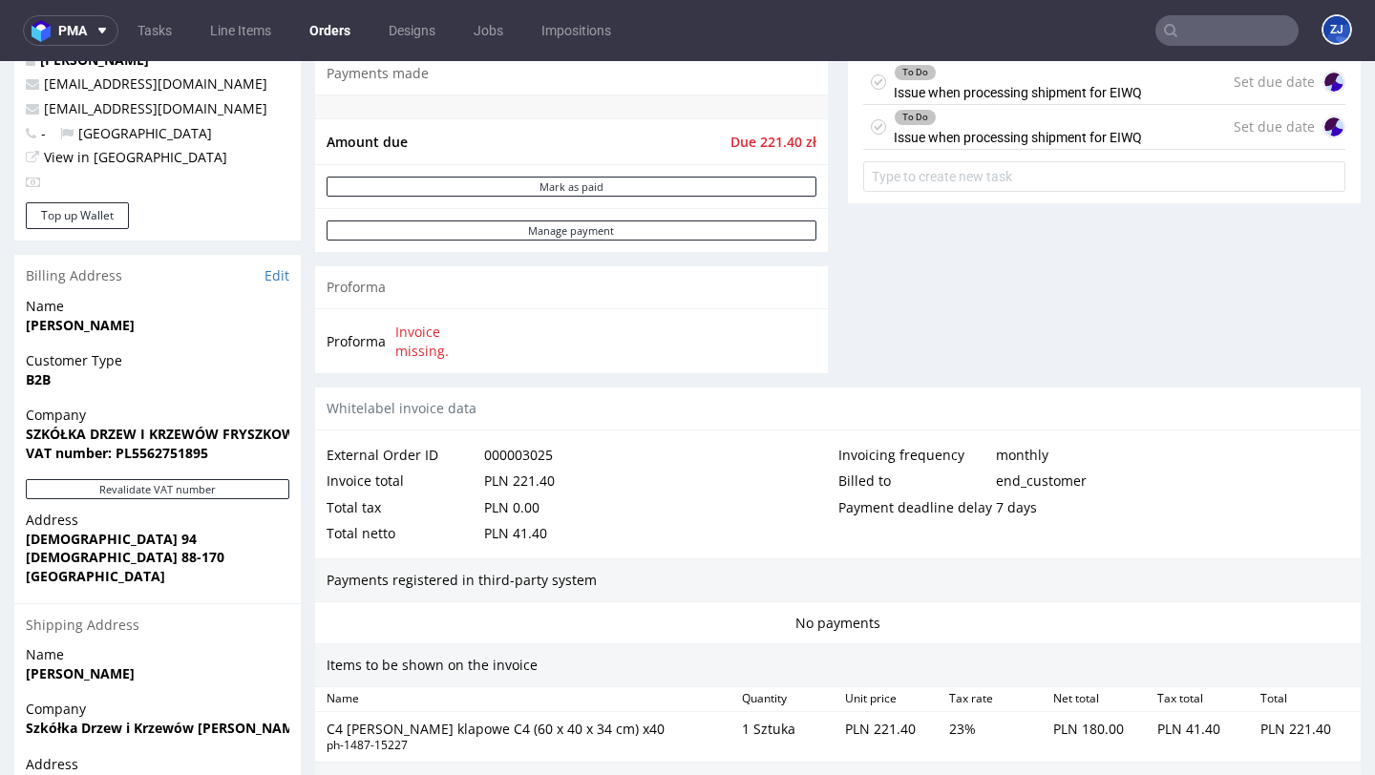
scroll to position [1000, 0]
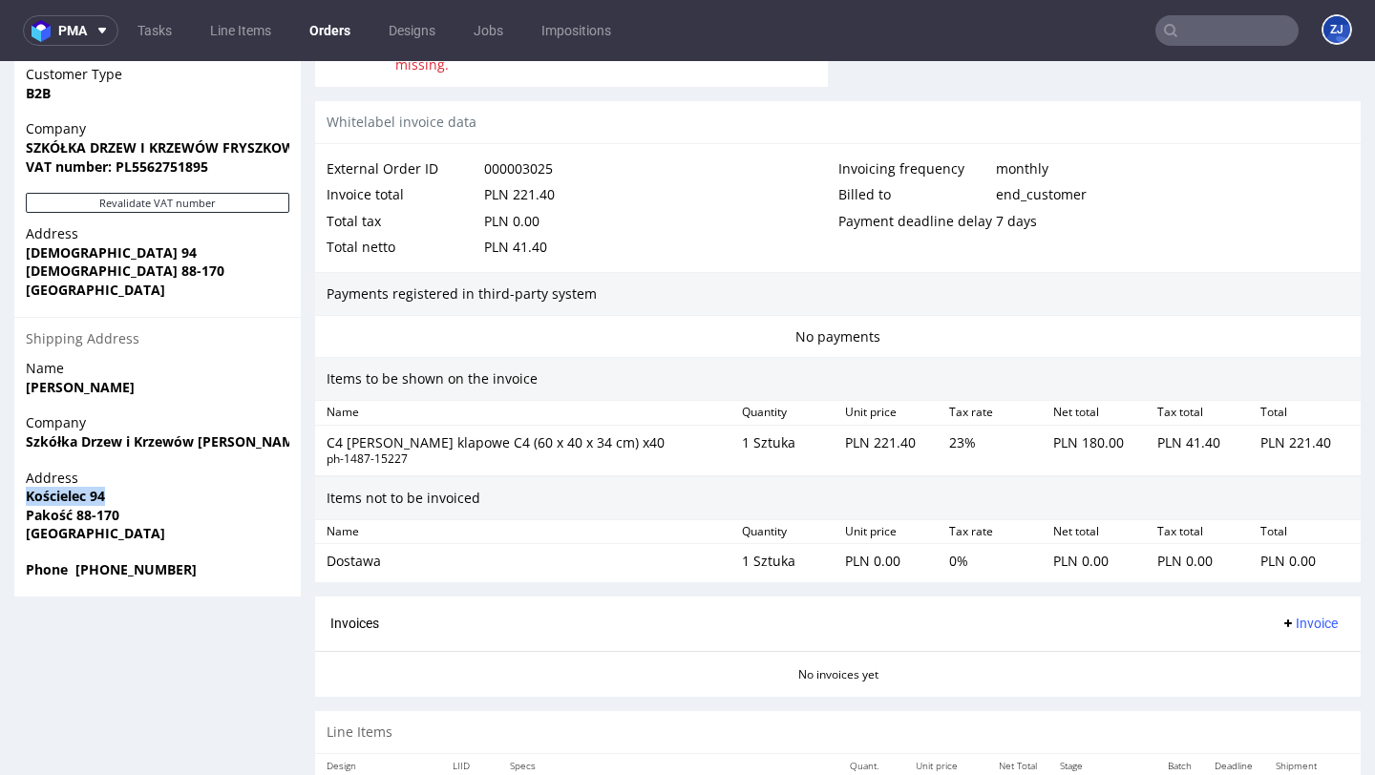
drag, startPoint x: 27, startPoint y: 495, endPoint x: 131, endPoint y: 496, distance: 104.1
click at [131, 496] on span "Kościelec 94" at bounding box center [158, 496] width 264 height 19
copy strong "Kościelec 94"
click at [42, 520] on strong "Pakość 88-170" at bounding box center [73, 515] width 94 height 18
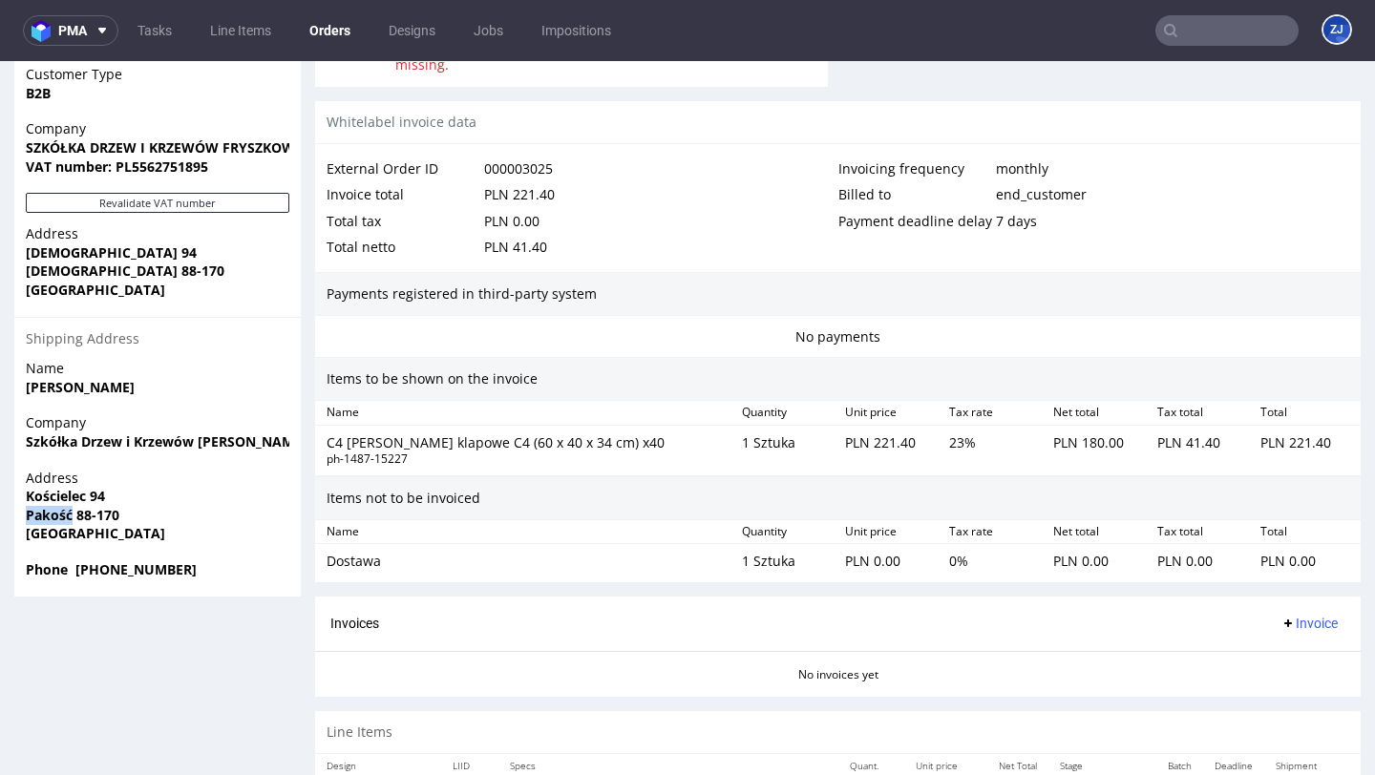
copy strong "Pakość"
drag, startPoint x: 75, startPoint y: 517, endPoint x: 189, endPoint y: 517, distance: 113.6
click at [189, 517] on span "Pakość 88-170" at bounding box center [158, 515] width 264 height 19
copy strong "88-170"
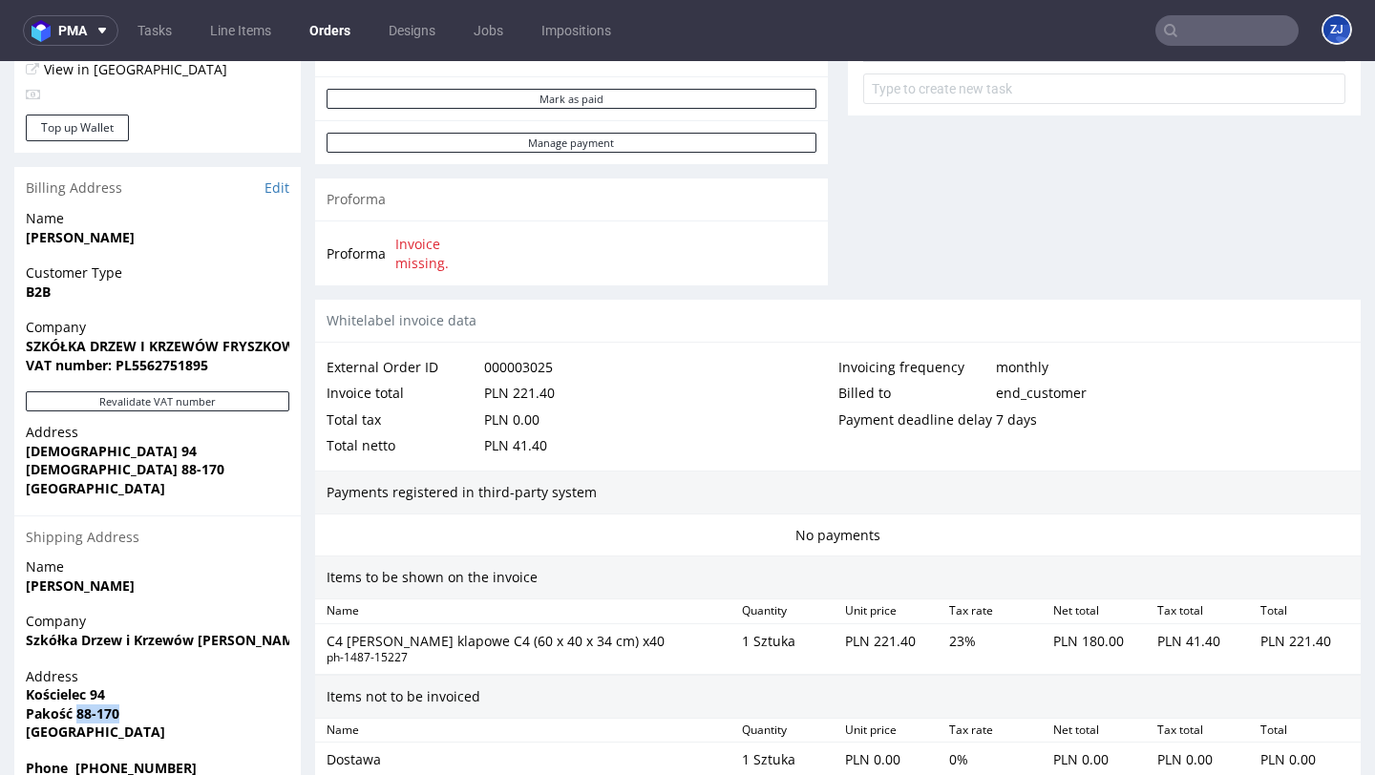
scroll to position [510, 0]
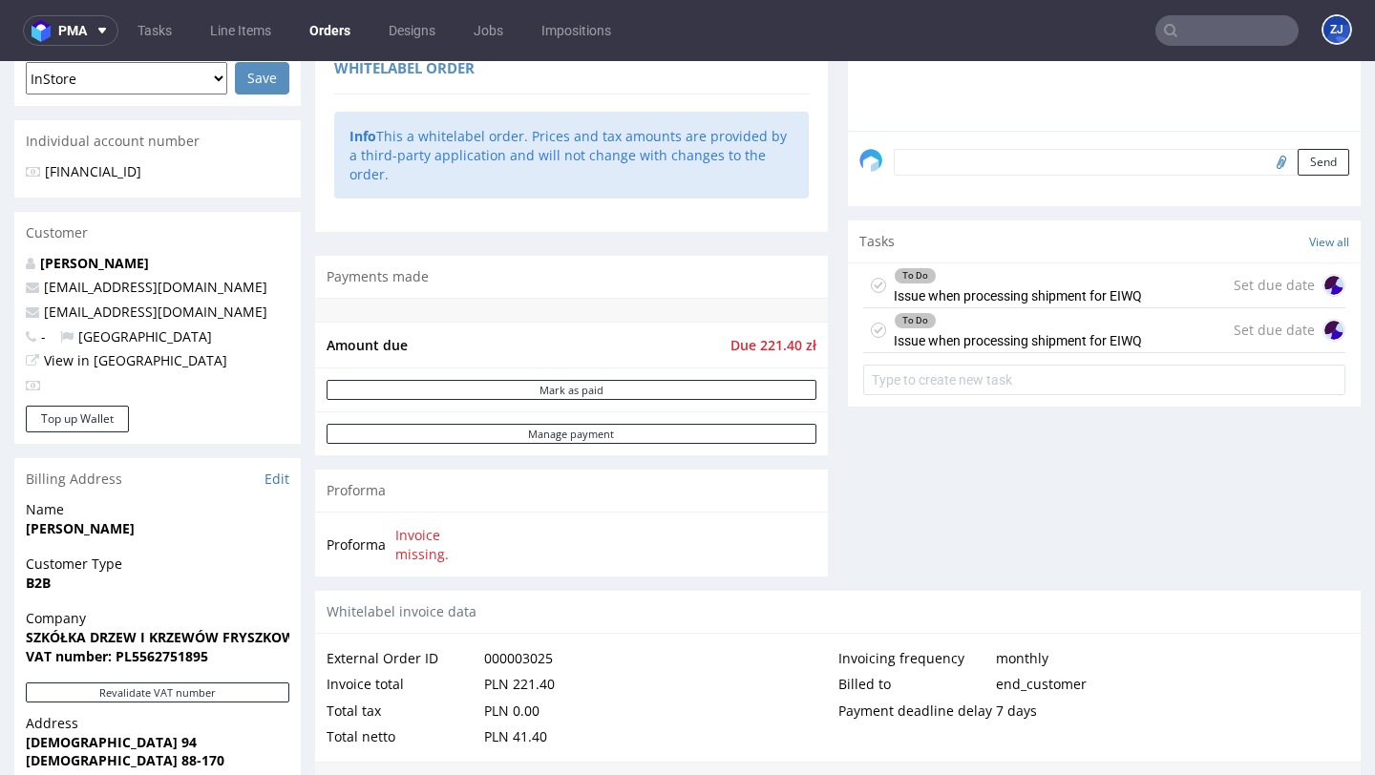
click at [1047, 352] on div "To Do Issue when processing shipment for EIWQ" at bounding box center [1018, 330] width 248 height 44
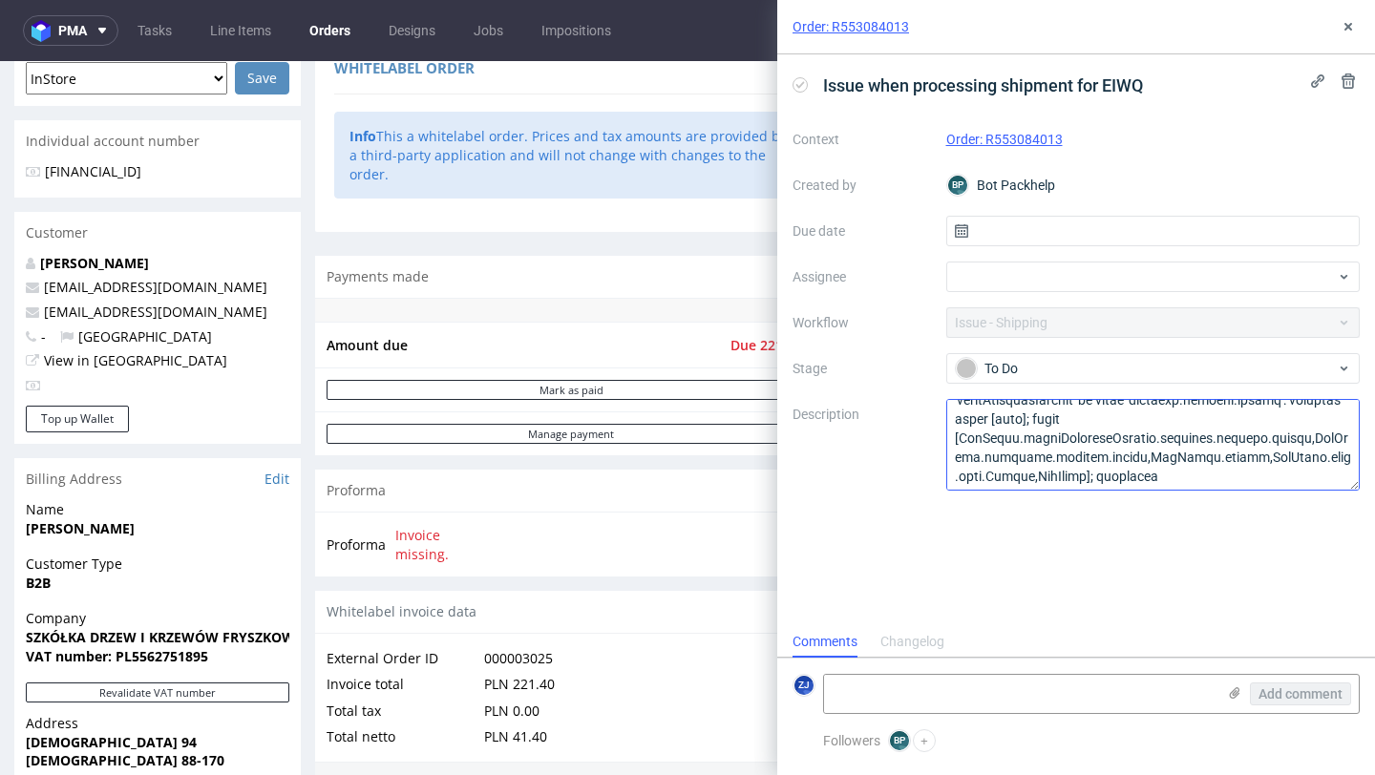
scroll to position [228, 0]
